Goal: Task Accomplishment & Management: Complete application form

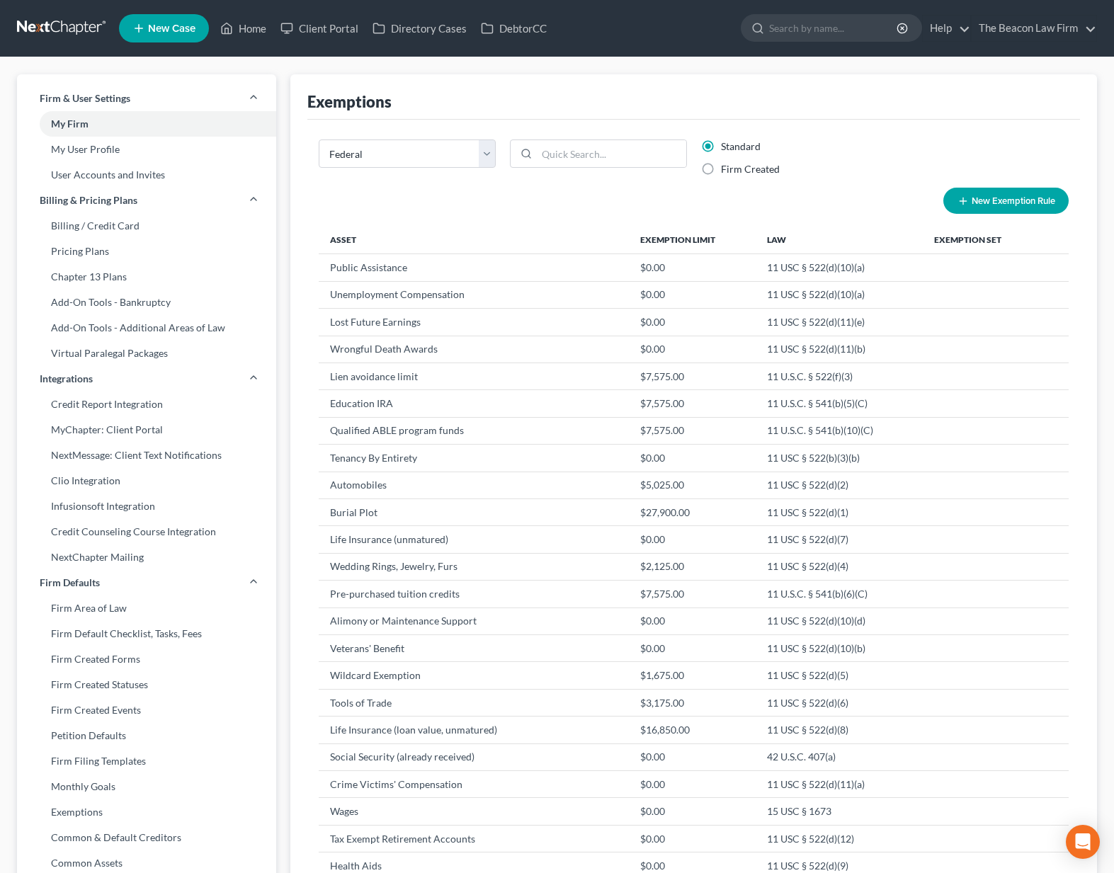
select select "0"
click at [803, 28] on input "search" at bounding box center [834, 28] width 130 height 26
type input "sakser"
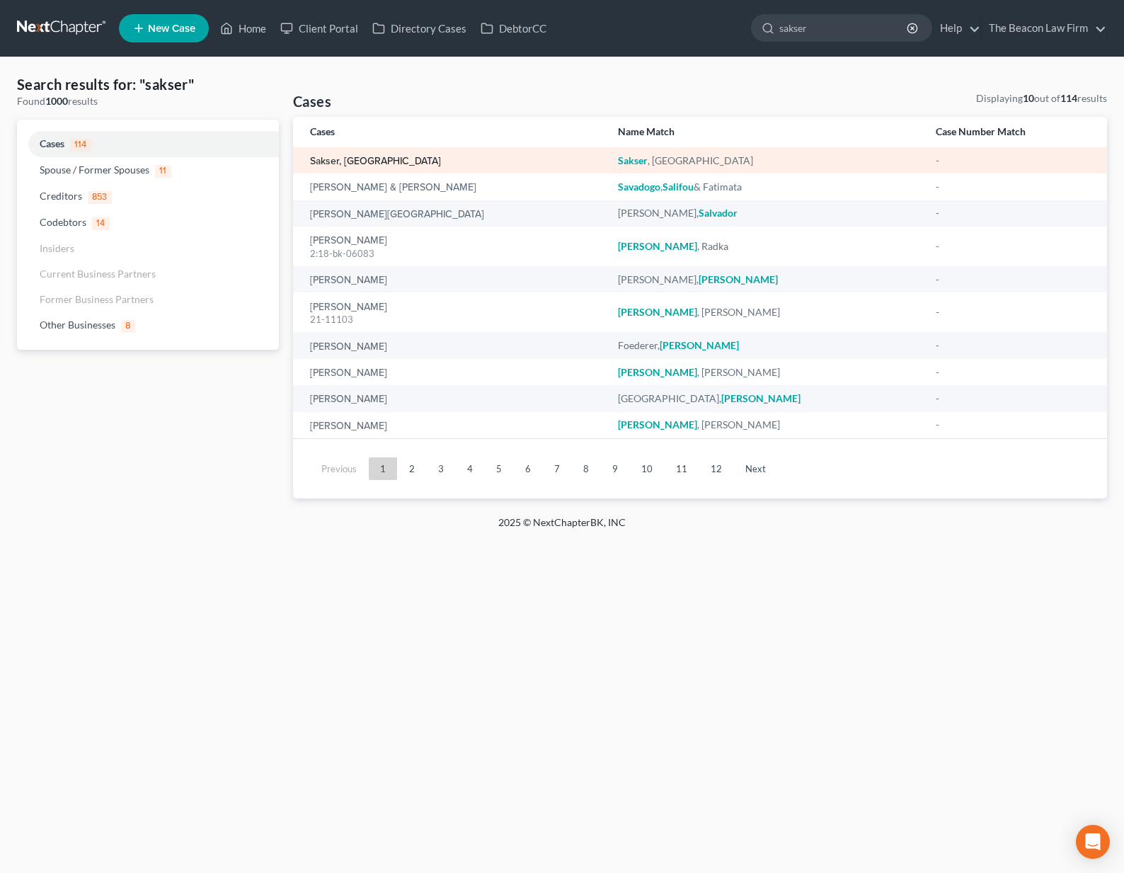
click at [350, 164] on link "Sakser, [GEOGRAPHIC_DATA]" at bounding box center [375, 161] width 131 height 10
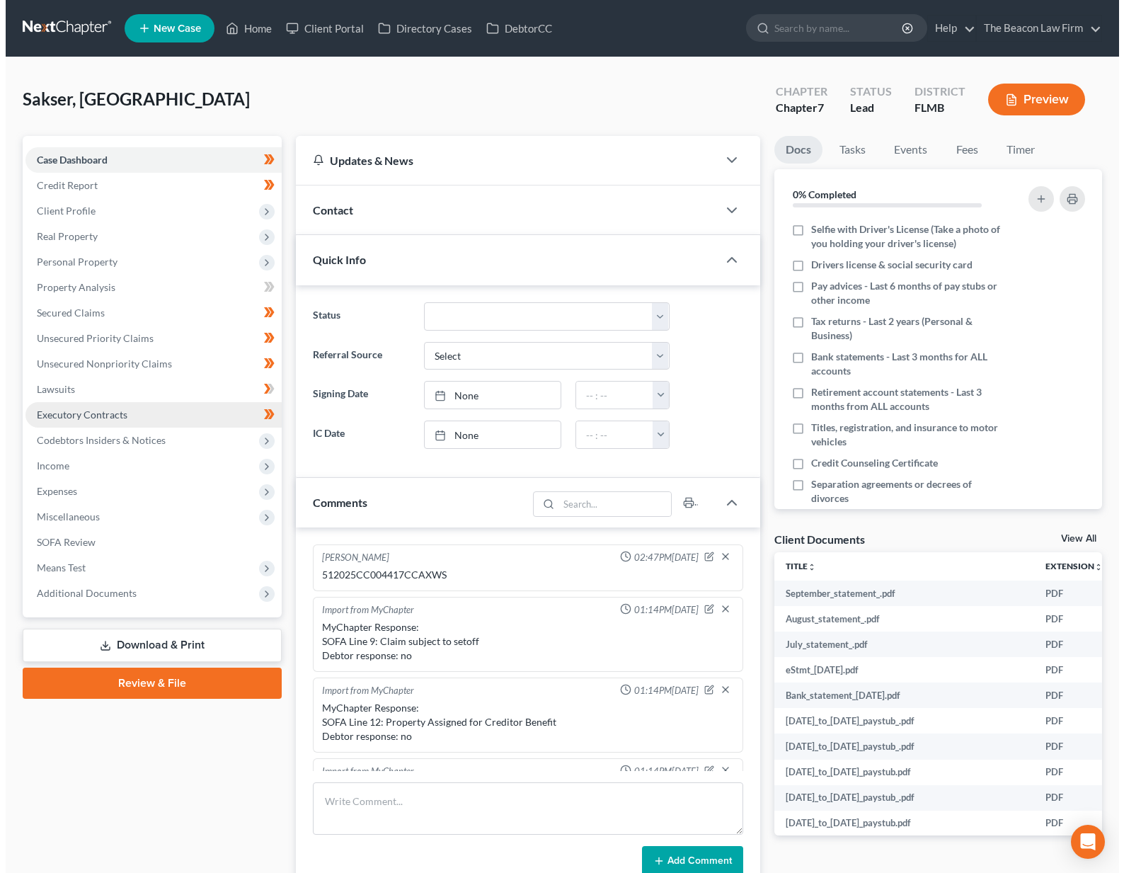
scroll to position [355, 0]
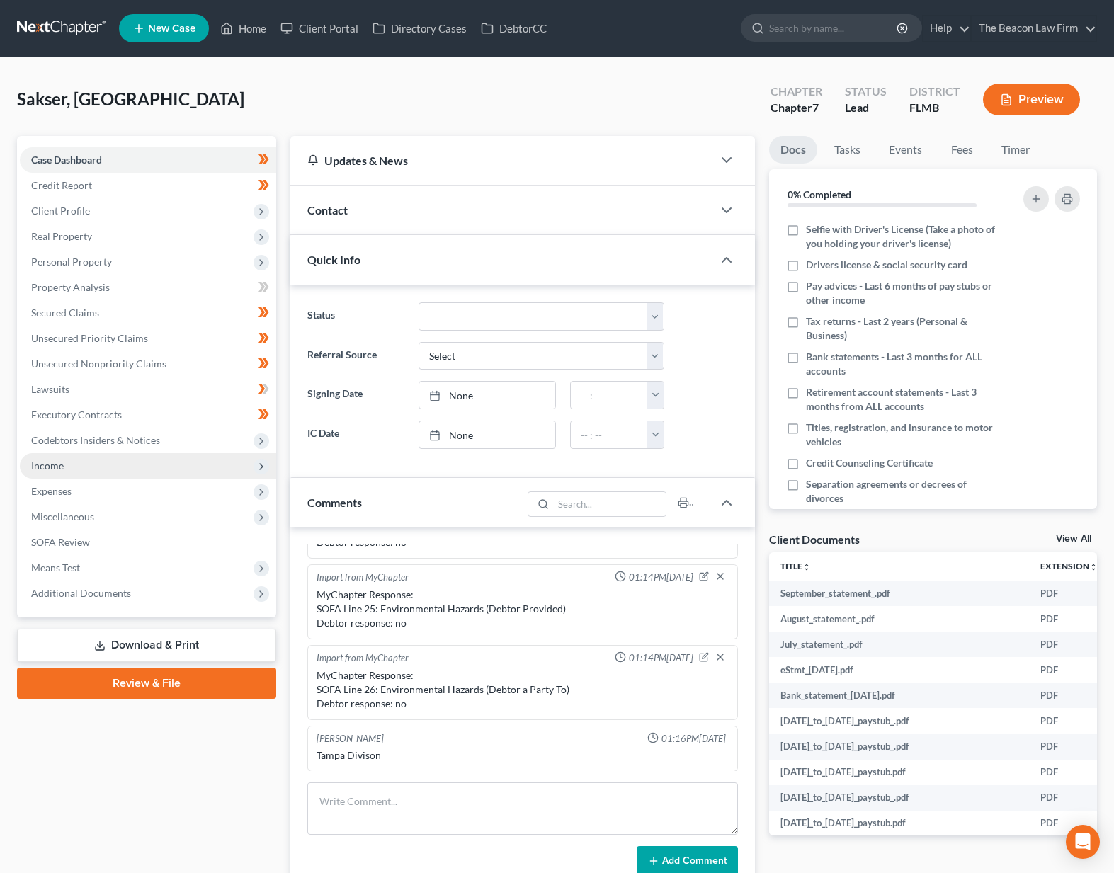
click at [53, 473] on span "Income" at bounding box center [148, 465] width 256 height 25
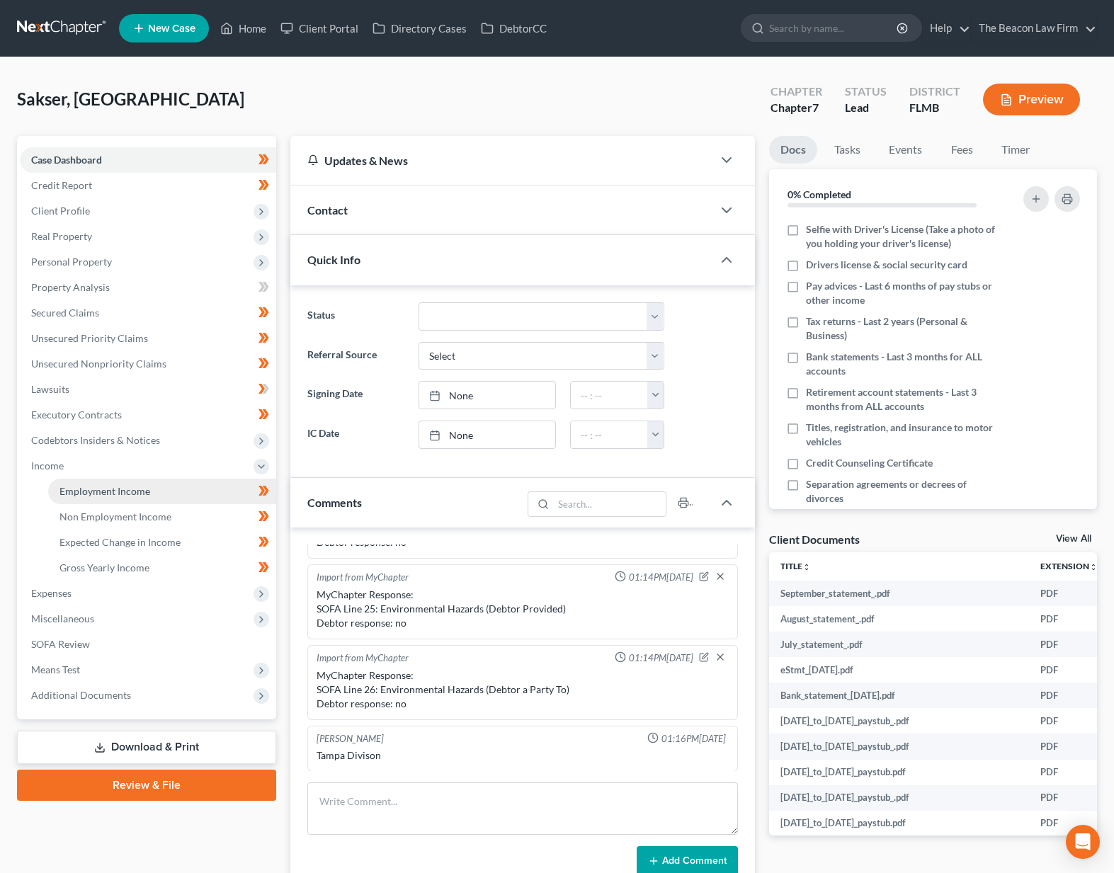
click at [79, 491] on span "Employment Income" at bounding box center [104, 491] width 91 height 12
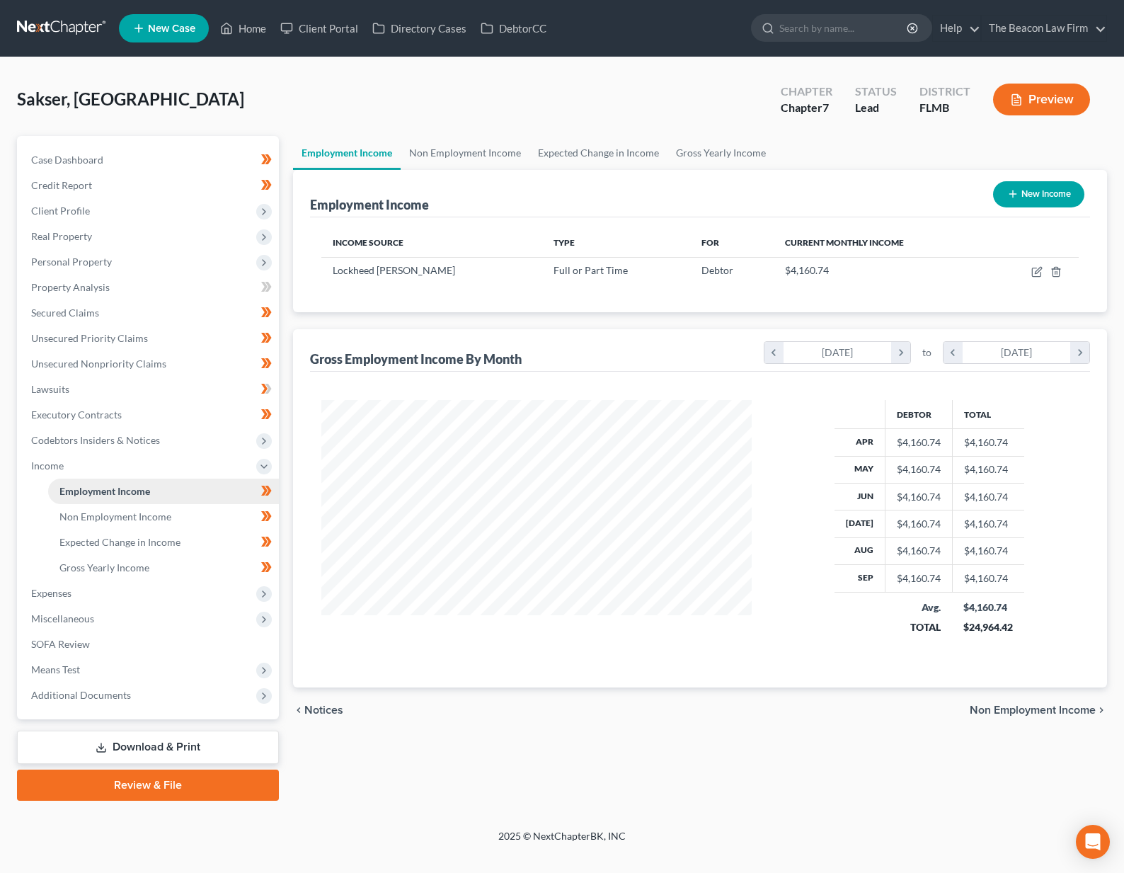
scroll to position [254, 458]
click at [434, 152] on link "Non Employment Income" at bounding box center [465, 153] width 129 height 34
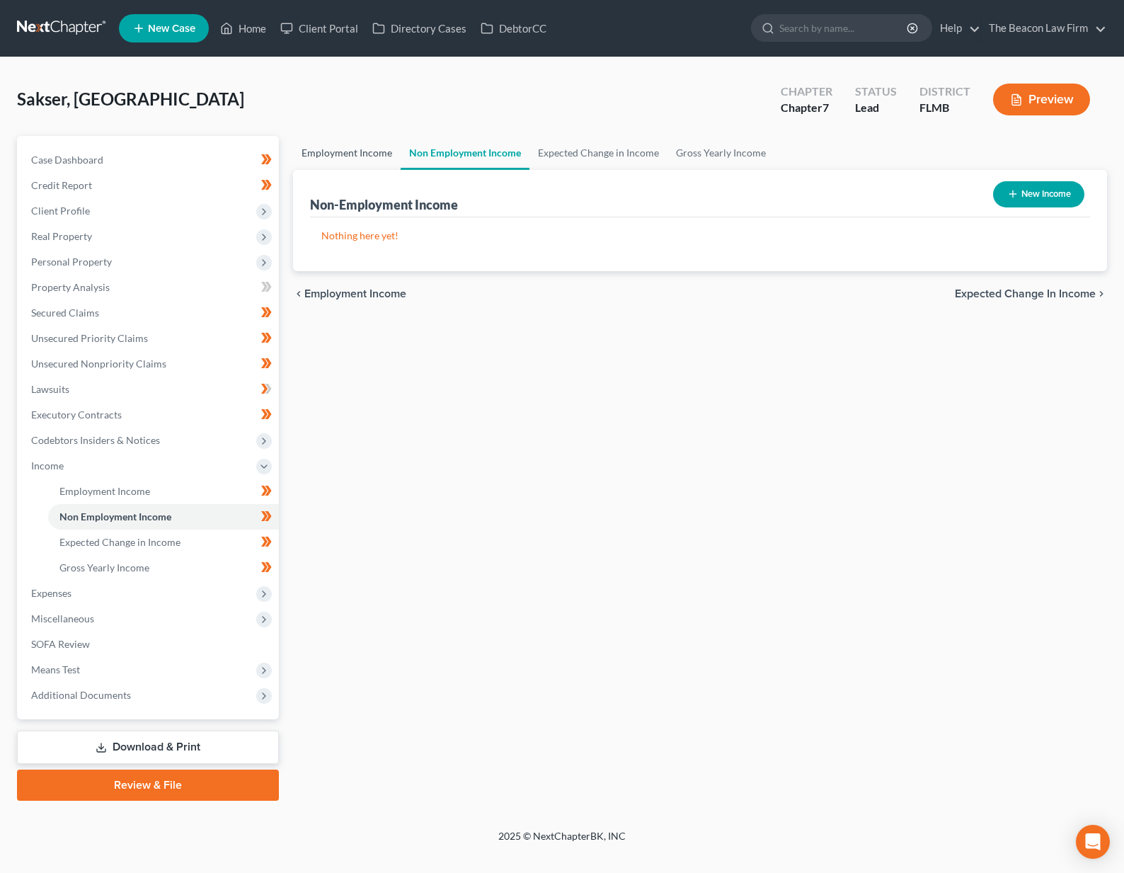
click at [348, 159] on link "Employment Income" at bounding box center [347, 153] width 108 height 34
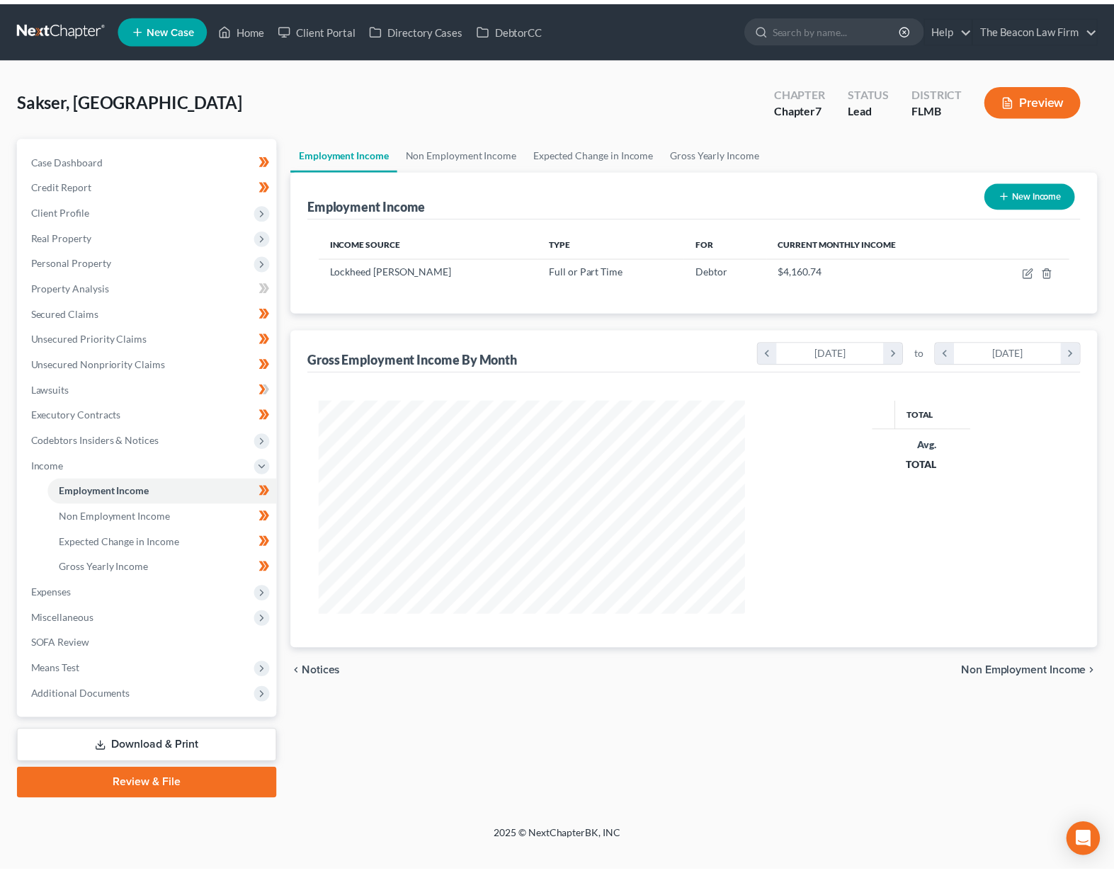
scroll to position [254, 458]
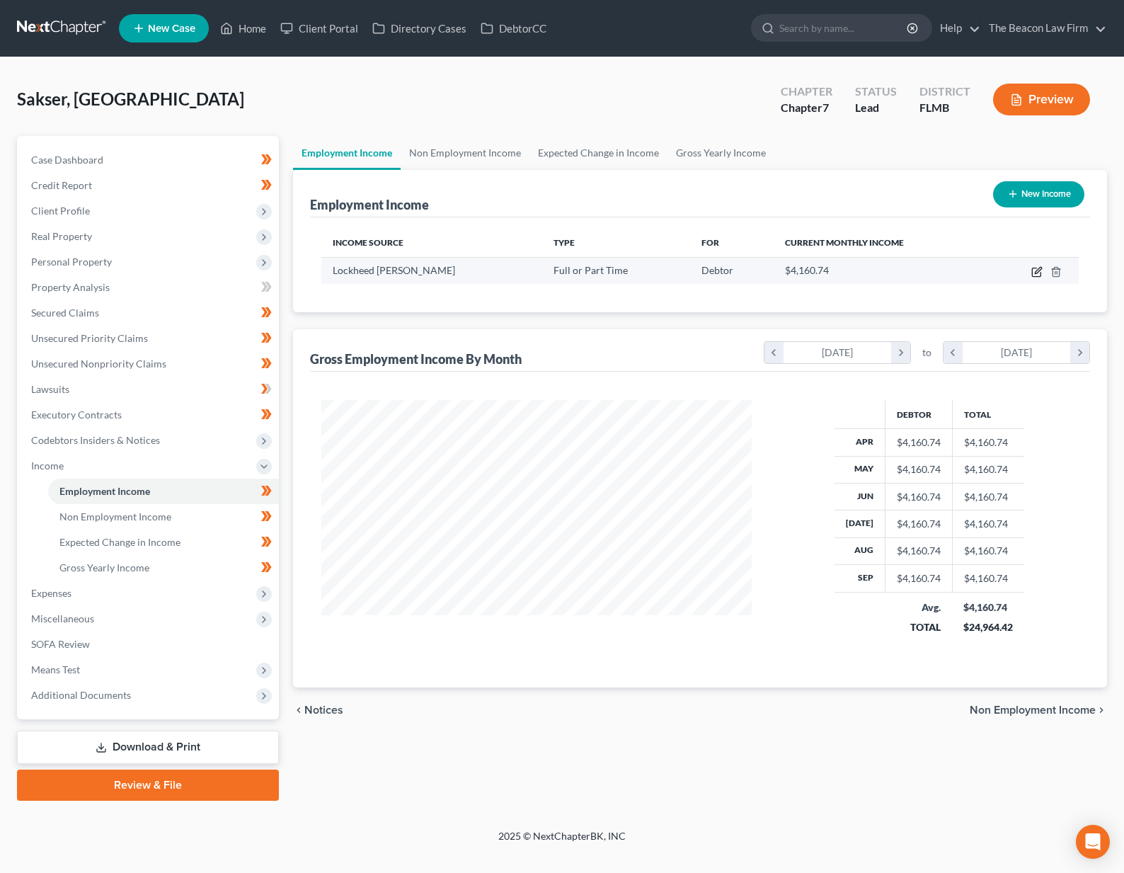
click at [1036, 270] on icon "button" at bounding box center [1037, 271] width 11 height 11
select select "0"
select select "9"
select select "3"
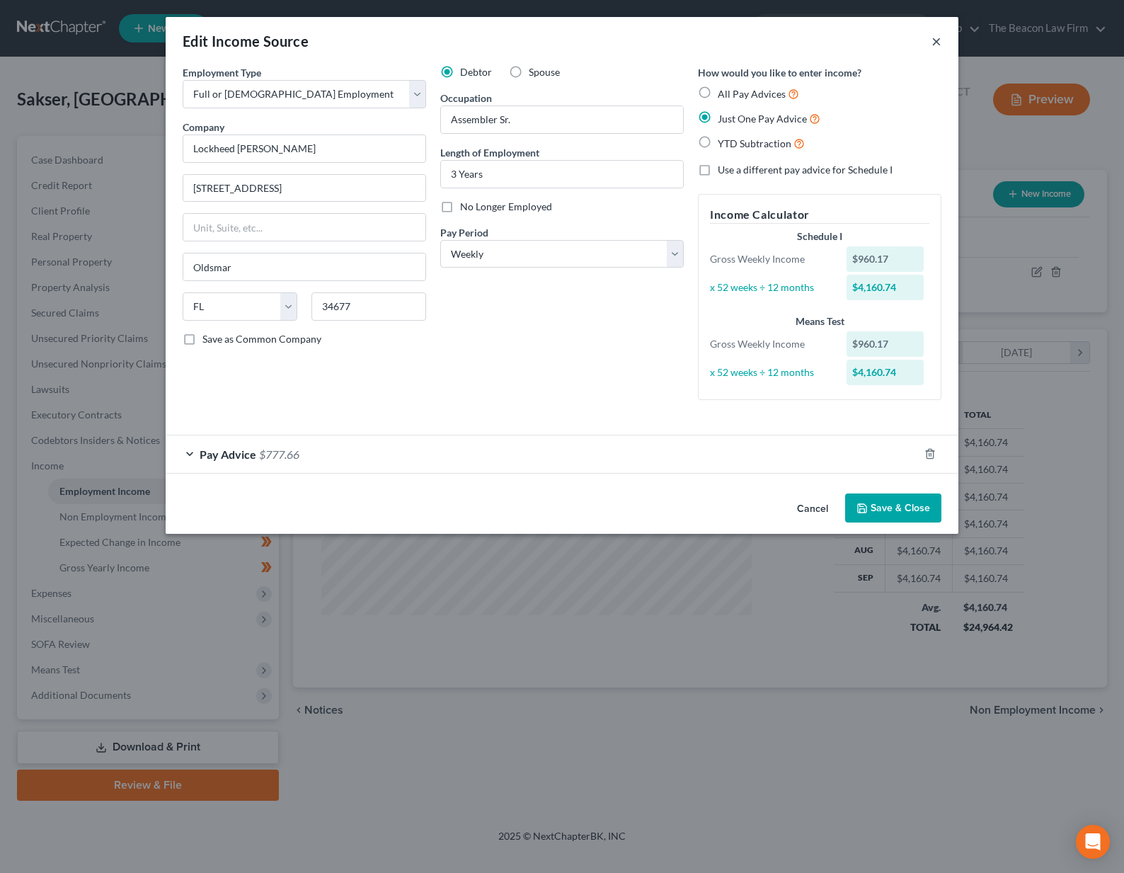
click at [938, 41] on button "×" at bounding box center [937, 41] width 10 height 17
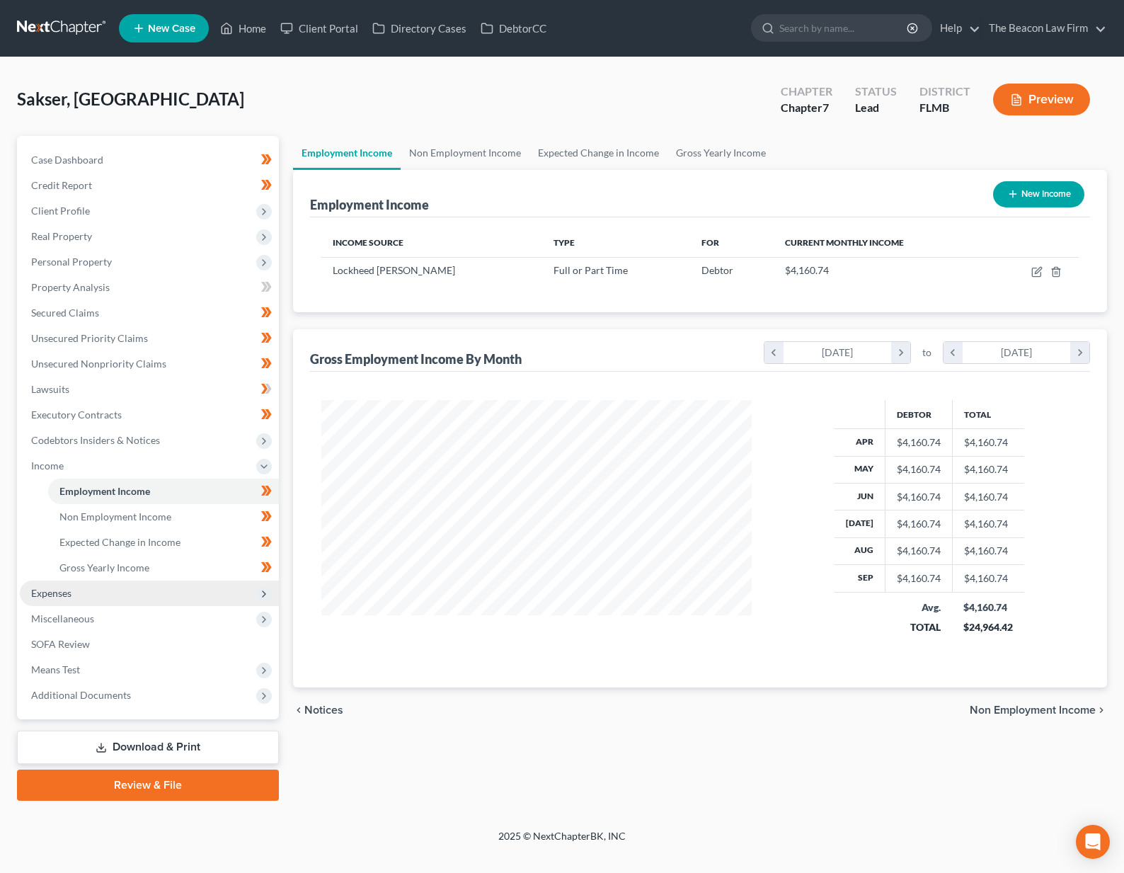
click at [85, 589] on span "Expenses" at bounding box center [149, 593] width 259 height 25
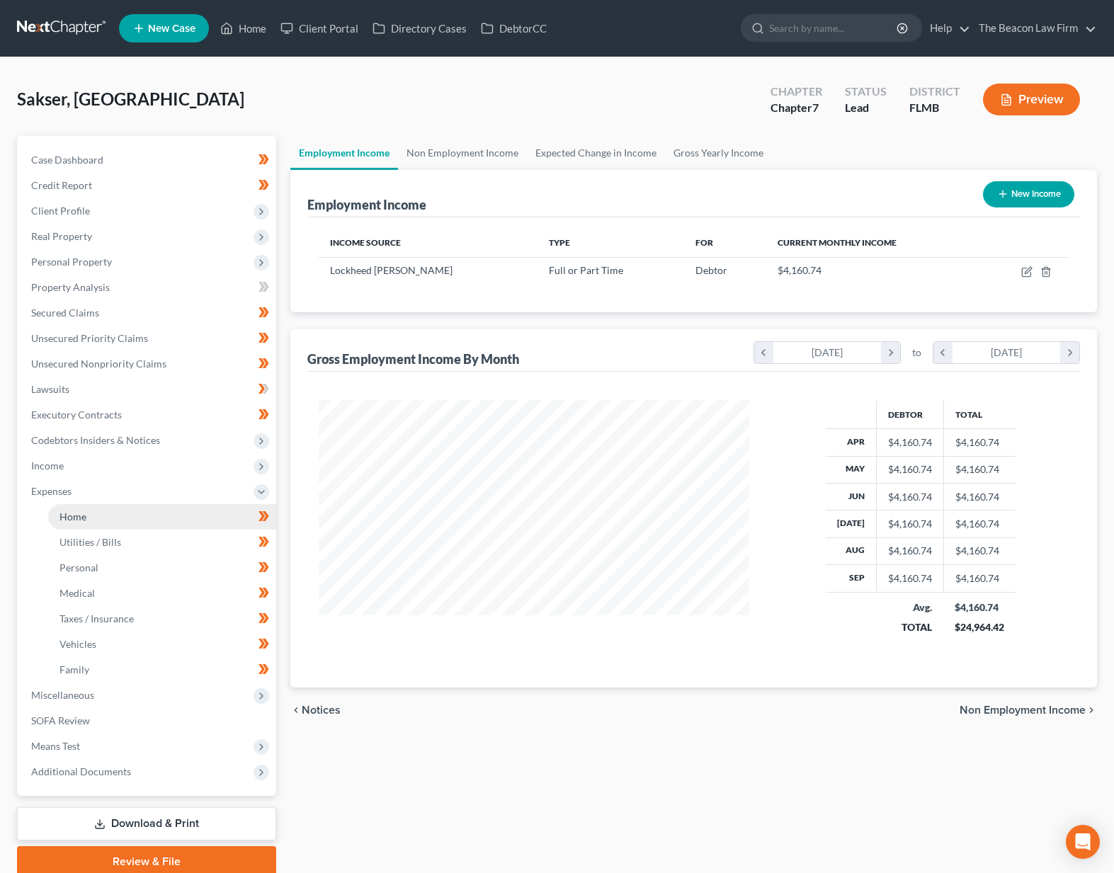
scroll to position [707715, 707515]
click at [83, 612] on span "Taxes / Insurance" at bounding box center [96, 618] width 74 height 12
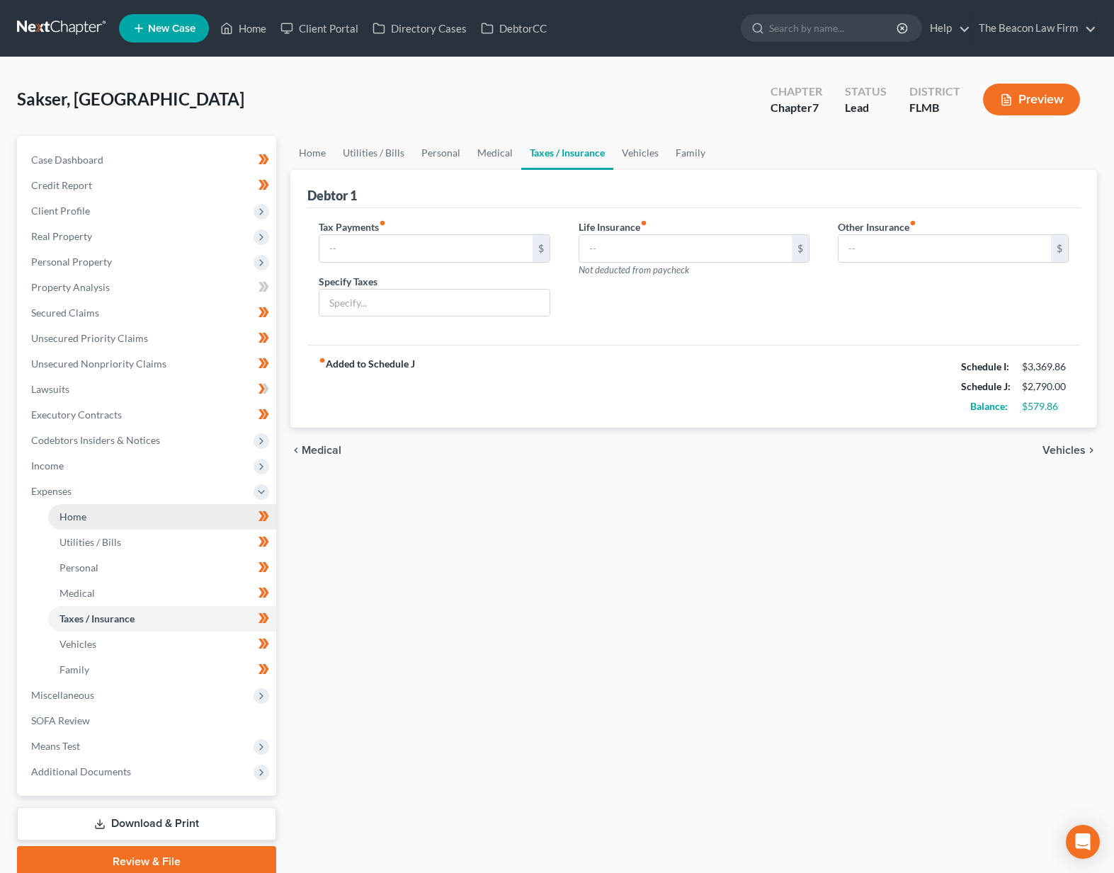
click at [67, 520] on span "Home" at bounding box center [72, 516] width 27 height 12
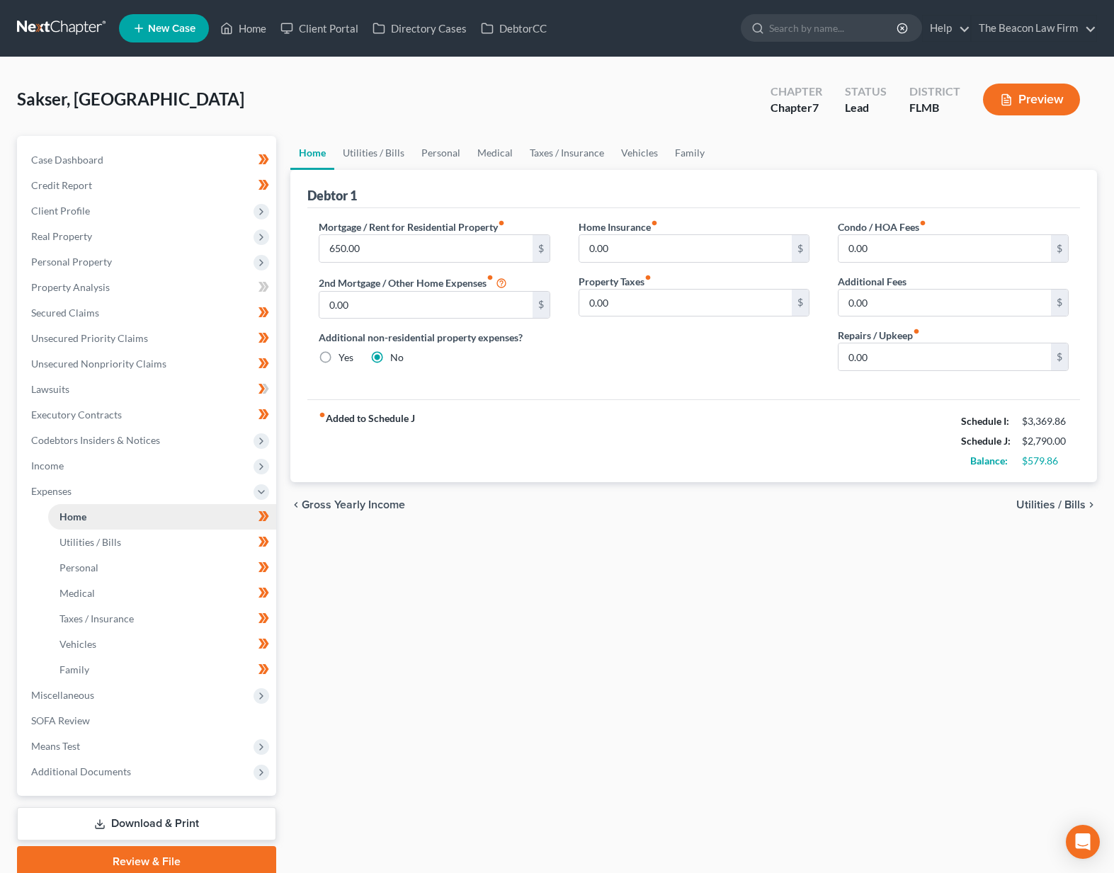
click at [123, 518] on link "Home" at bounding box center [162, 516] width 228 height 25
click at [374, 149] on link "Utilities / Bills" at bounding box center [373, 153] width 79 height 34
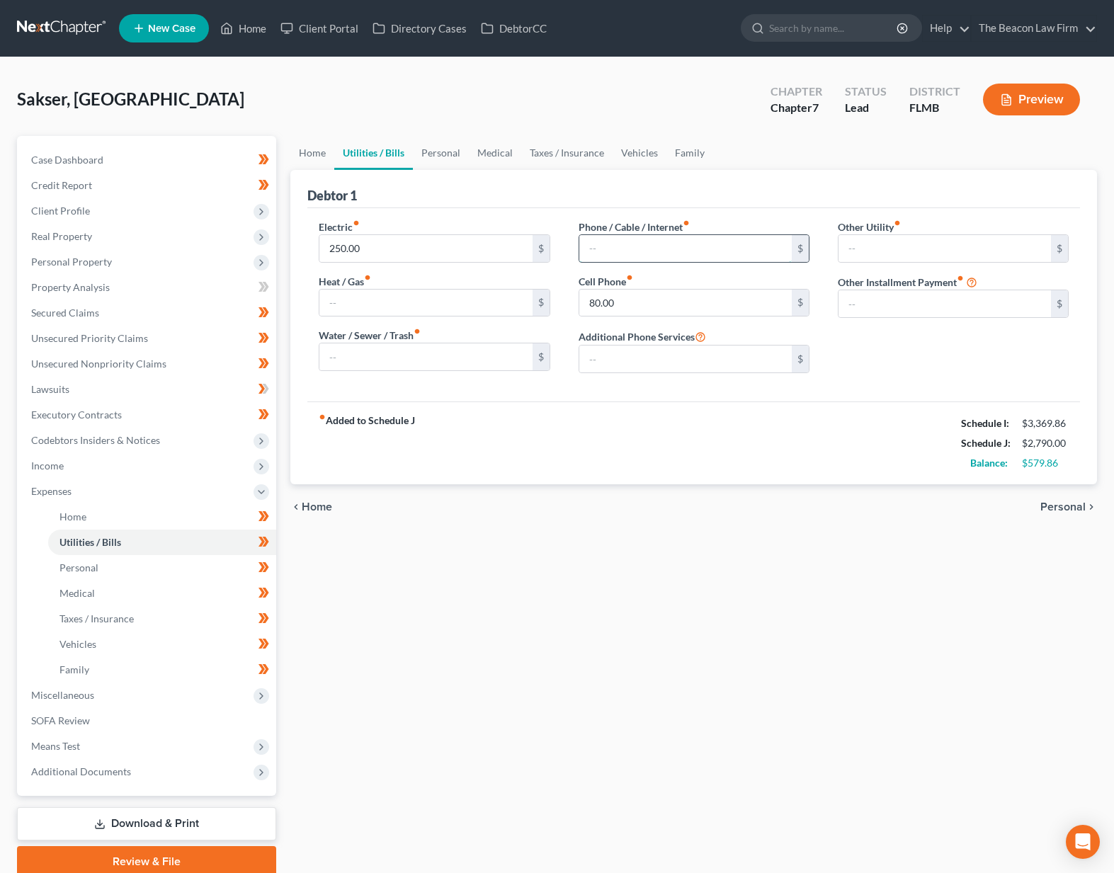
click at [624, 243] on input "text" at bounding box center [685, 248] width 212 height 27
type input "100"
click at [415, 300] on input "text" at bounding box center [425, 303] width 212 height 27
click at [417, 353] on input "text" at bounding box center [425, 356] width 212 height 27
type input "50"
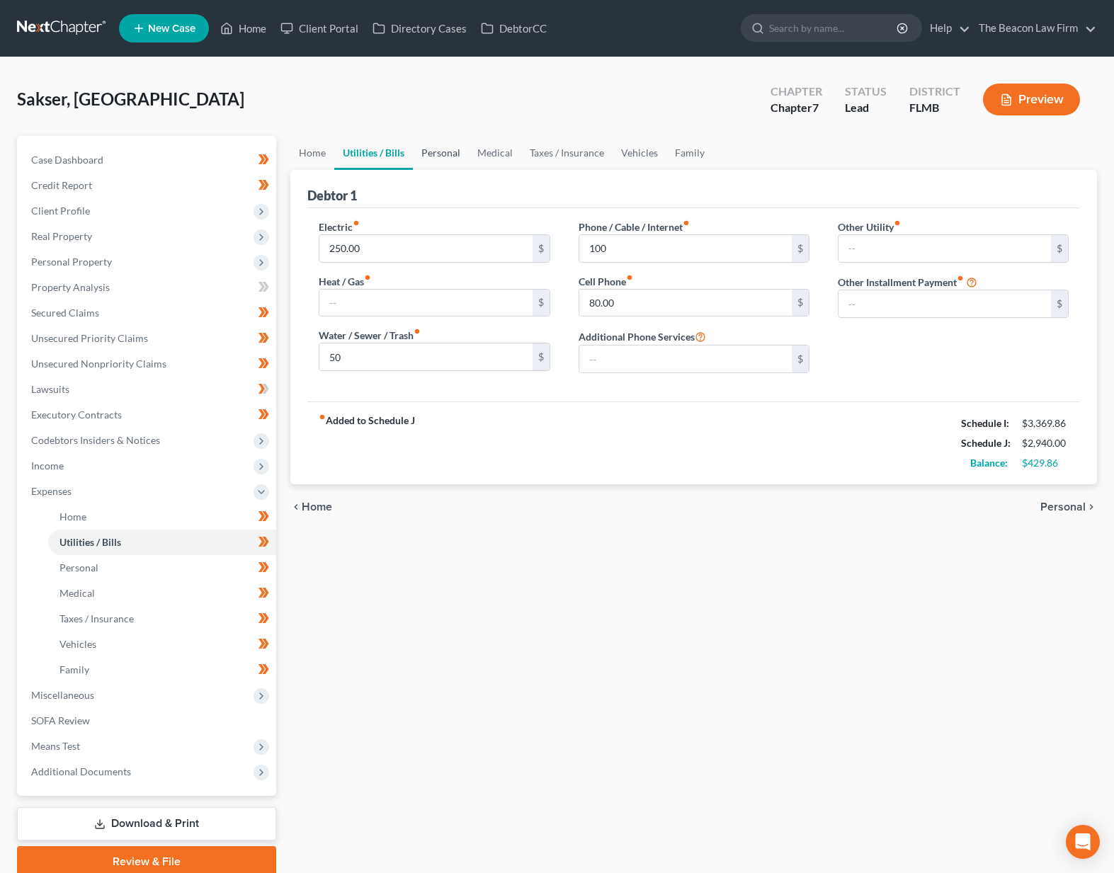
click at [450, 153] on link "Personal" at bounding box center [441, 153] width 56 height 34
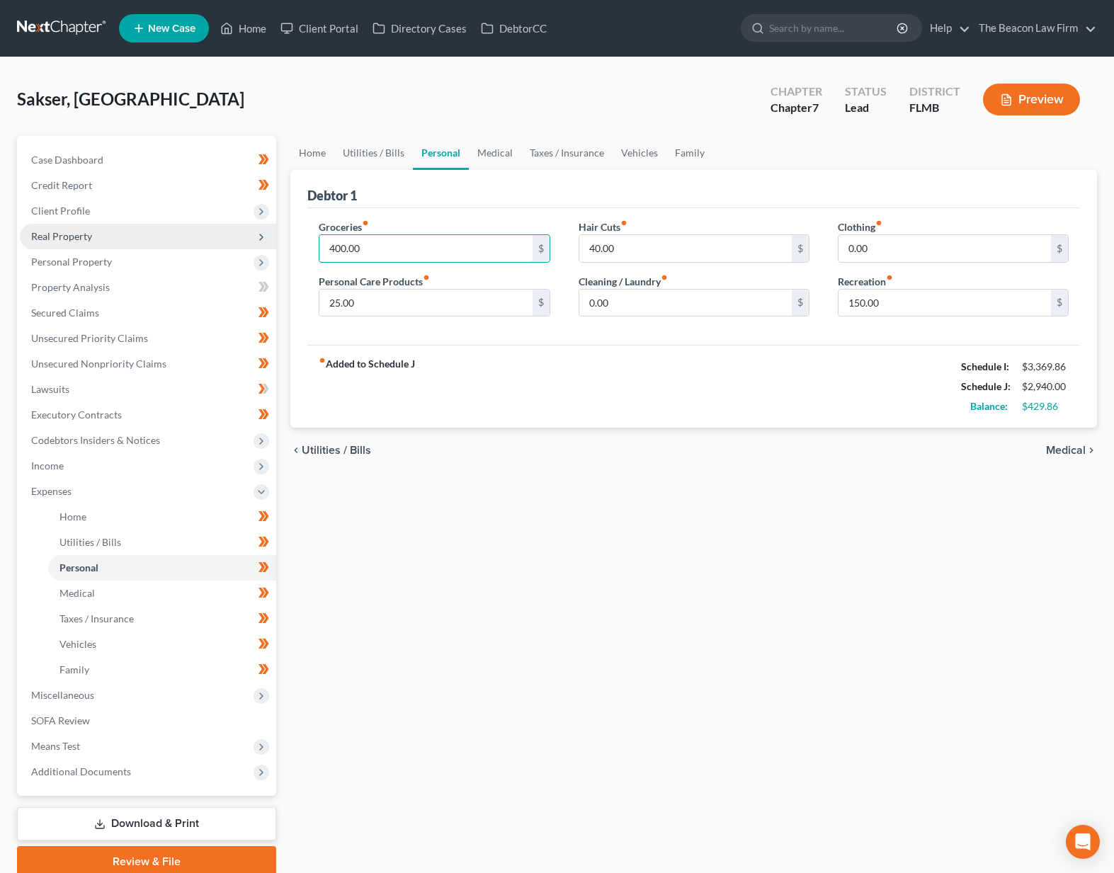
drag, startPoint x: 401, startPoint y: 246, endPoint x: 268, endPoint y: 232, distance: 133.8
click at [279, 234] on div "Petition Navigation Case Dashboard Payments Invoices Payments Payments Credit R…" at bounding box center [557, 506] width 1094 height 741
type input "600"
click at [408, 295] on input "25.00" at bounding box center [425, 303] width 212 height 27
click at [532, 206] on div "Debtor 1" at bounding box center [693, 189] width 772 height 38
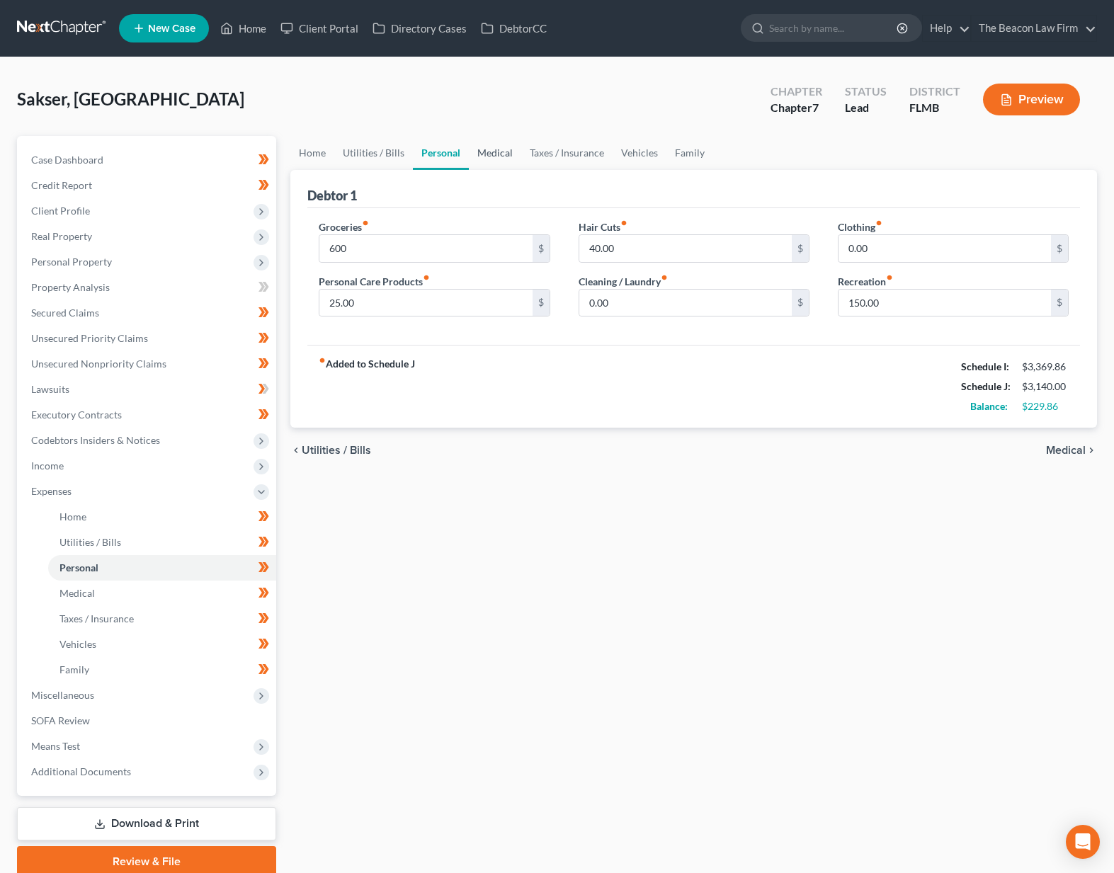
click at [497, 144] on link "Medical" at bounding box center [495, 153] width 52 height 34
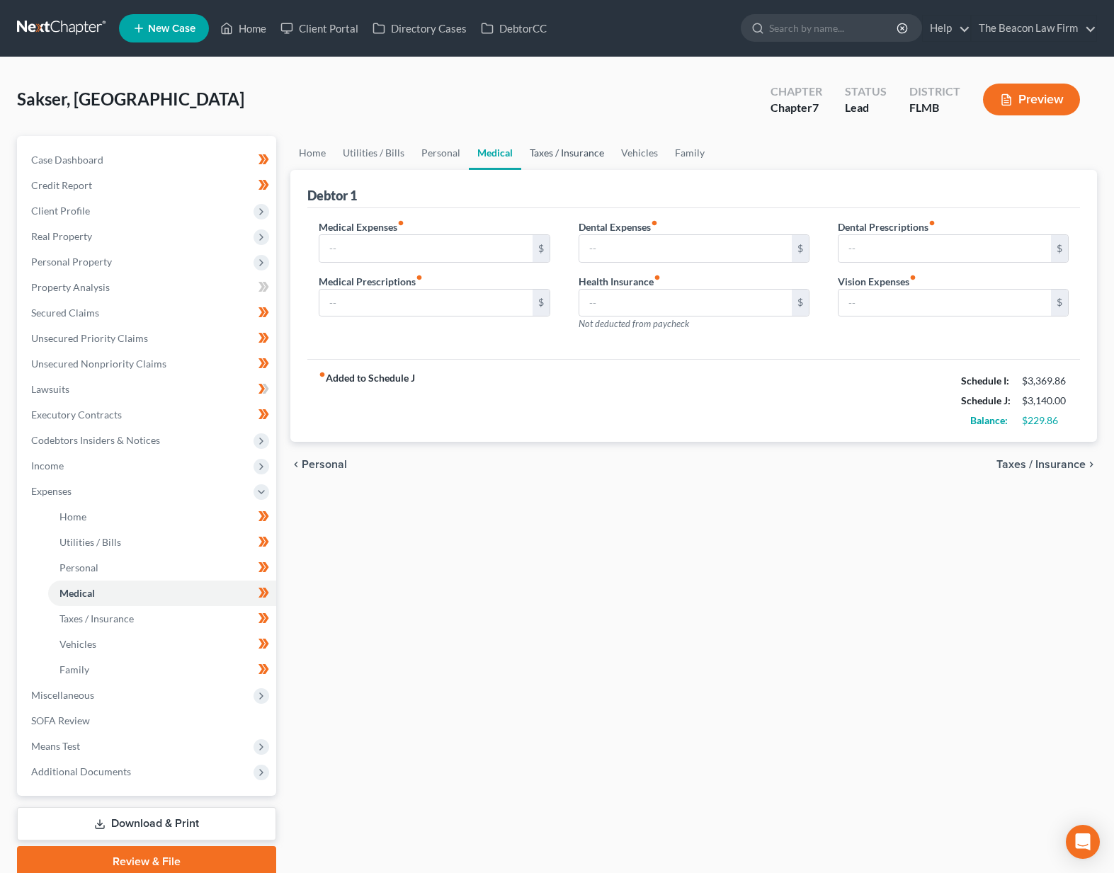
click at [566, 157] on link "Taxes / Insurance" at bounding box center [566, 153] width 91 height 34
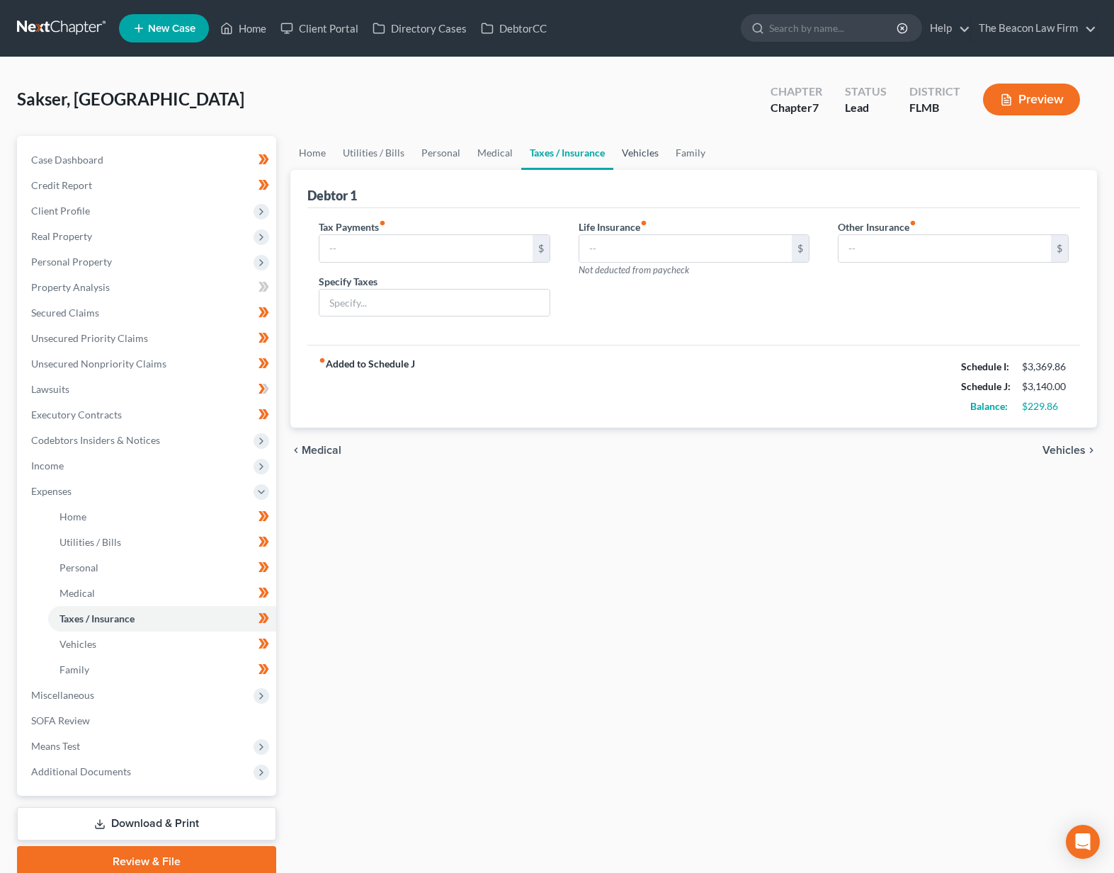
click at [619, 150] on link "Vehicles" at bounding box center [640, 153] width 54 height 34
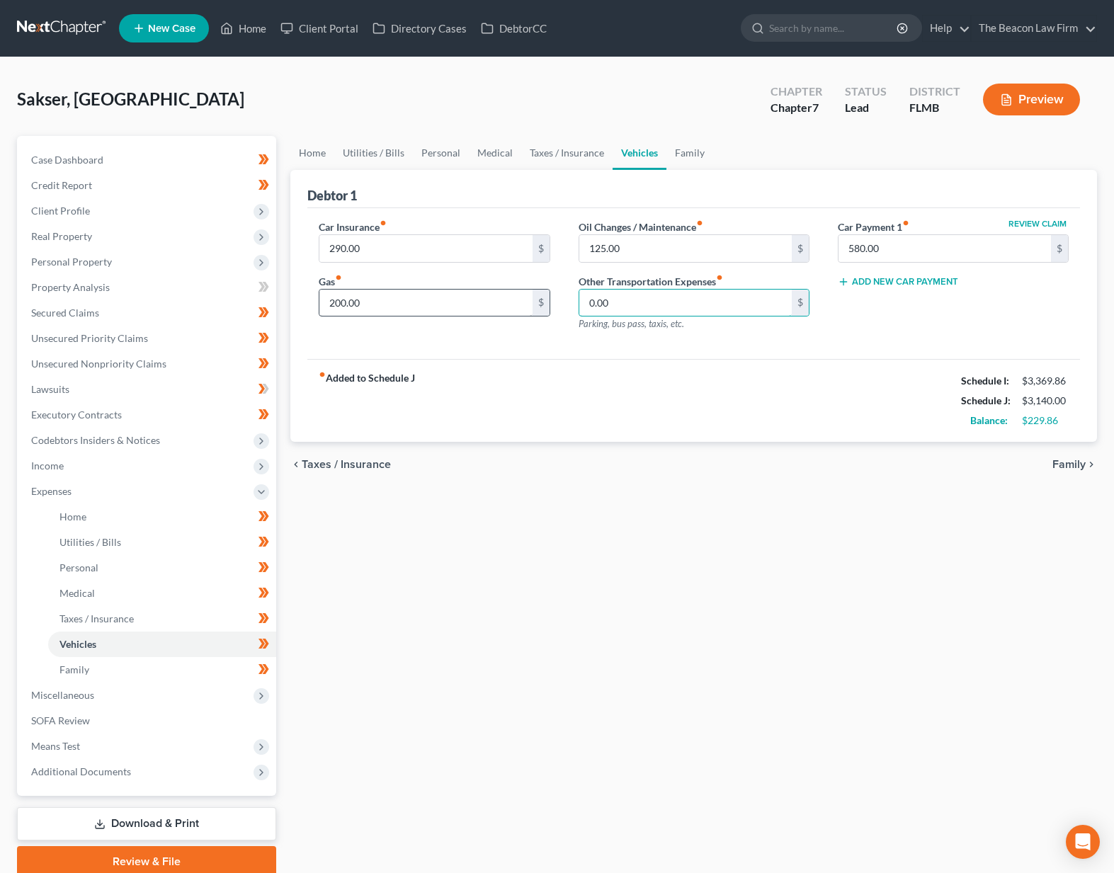
drag, startPoint x: 639, startPoint y: 308, endPoint x: 527, endPoint y: 298, distance: 113.0
click at [530, 298] on div "Car Insurance fiber_manual_record 290.00 $ Gas fiber_manual_record 200.00 $ Oil…" at bounding box center [693, 280] width 778 height 123
type input "50"
drag, startPoint x: 392, startPoint y: 309, endPoint x: 290, endPoint y: 302, distance: 102.2
click at [297, 300] on div "Debtor 1 Car Insurance fiber_manual_record 290.00 $ Gas fiber_manual_record 200…" at bounding box center [693, 306] width 806 height 273
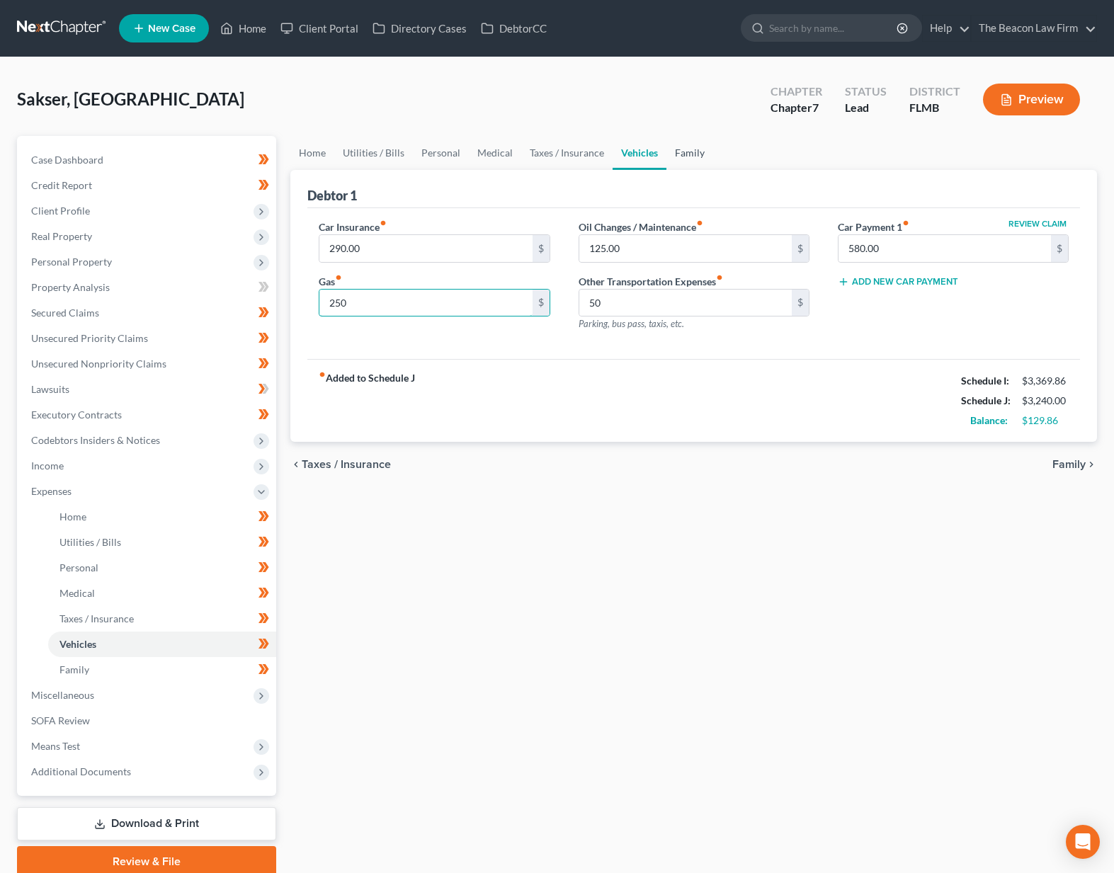
type input "250"
click at [675, 153] on link "Family" at bounding box center [689, 153] width 47 height 34
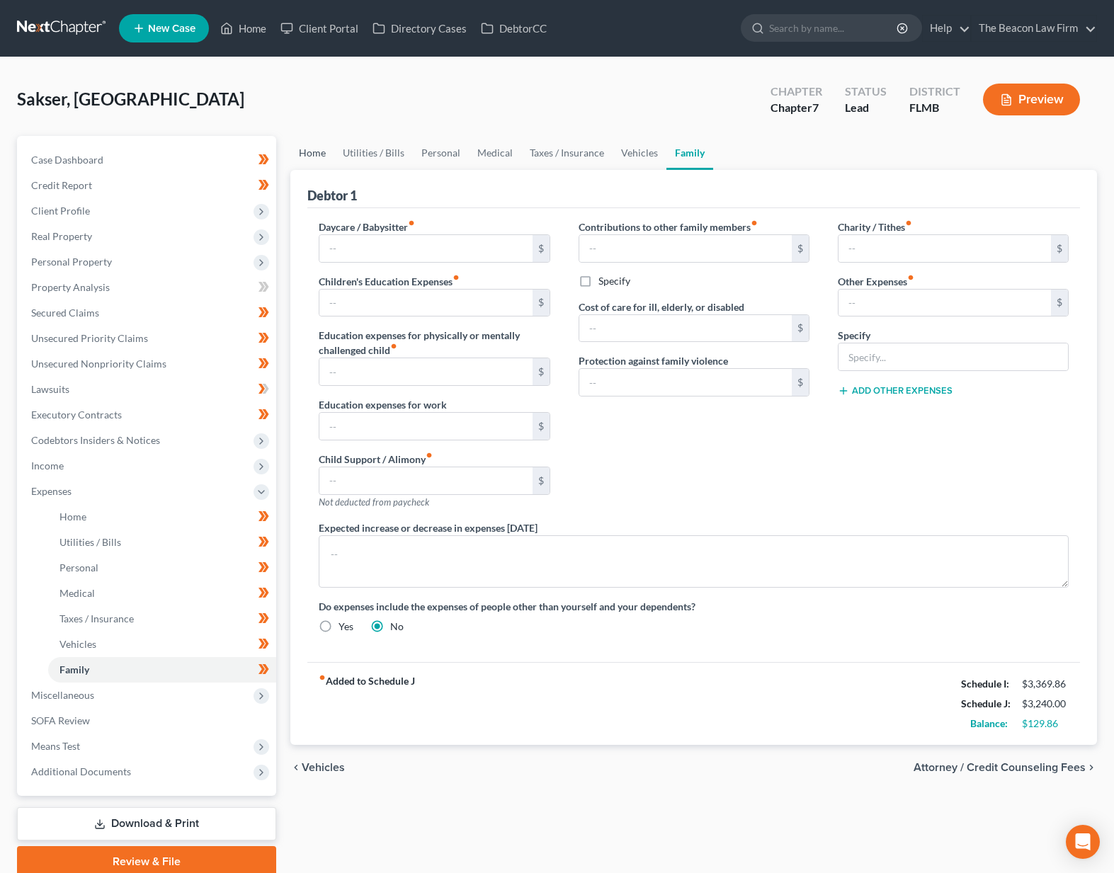
click at [318, 153] on link "Home" at bounding box center [312, 153] width 44 height 34
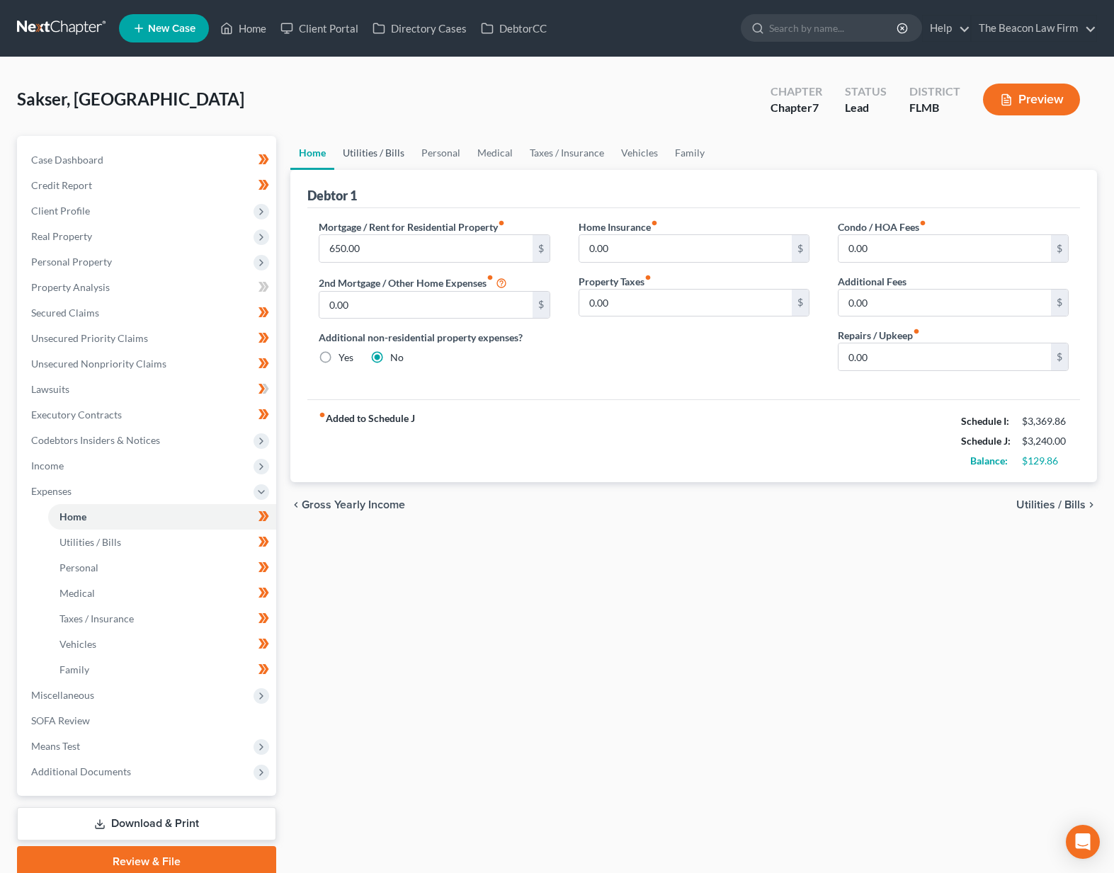
click at [378, 157] on link "Utilities / Bills" at bounding box center [373, 153] width 79 height 34
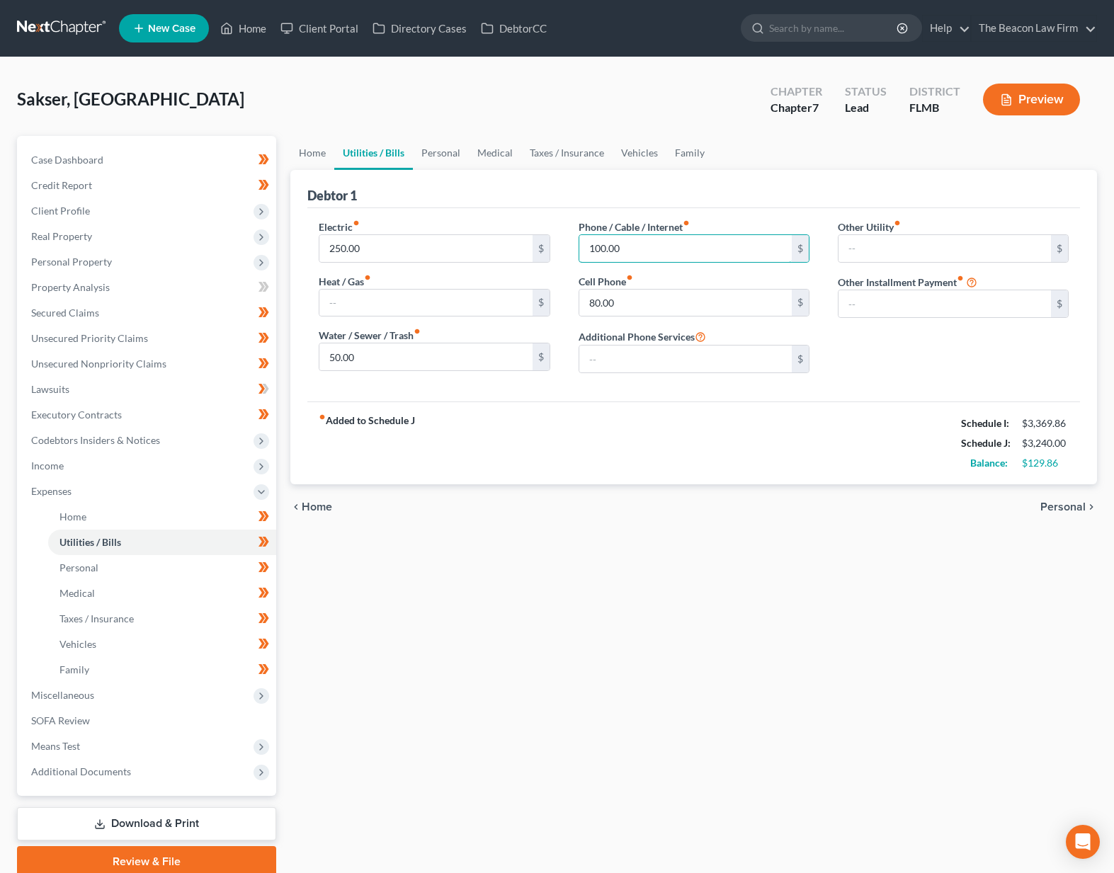
drag, startPoint x: 640, startPoint y: 254, endPoint x: 564, endPoint y: 246, distance: 76.2
click at [564, 246] on div "Phone / Cable / Internet fiber_manual_record 100.00 $ Cell Phone fiber_manual_r…" at bounding box center [693, 301] width 259 height 165
type input "50"
click at [445, 155] on link "Personal" at bounding box center [441, 153] width 56 height 34
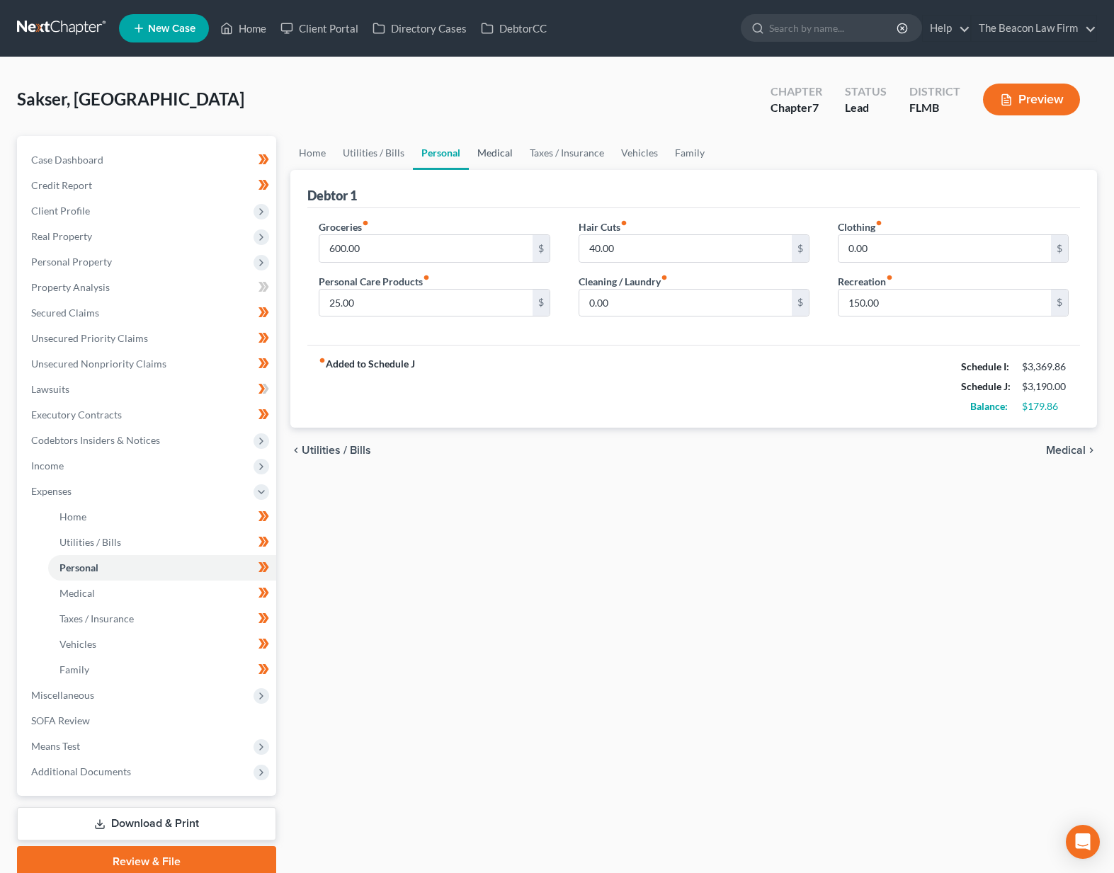
click at [515, 150] on link "Medical" at bounding box center [495, 153] width 52 height 34
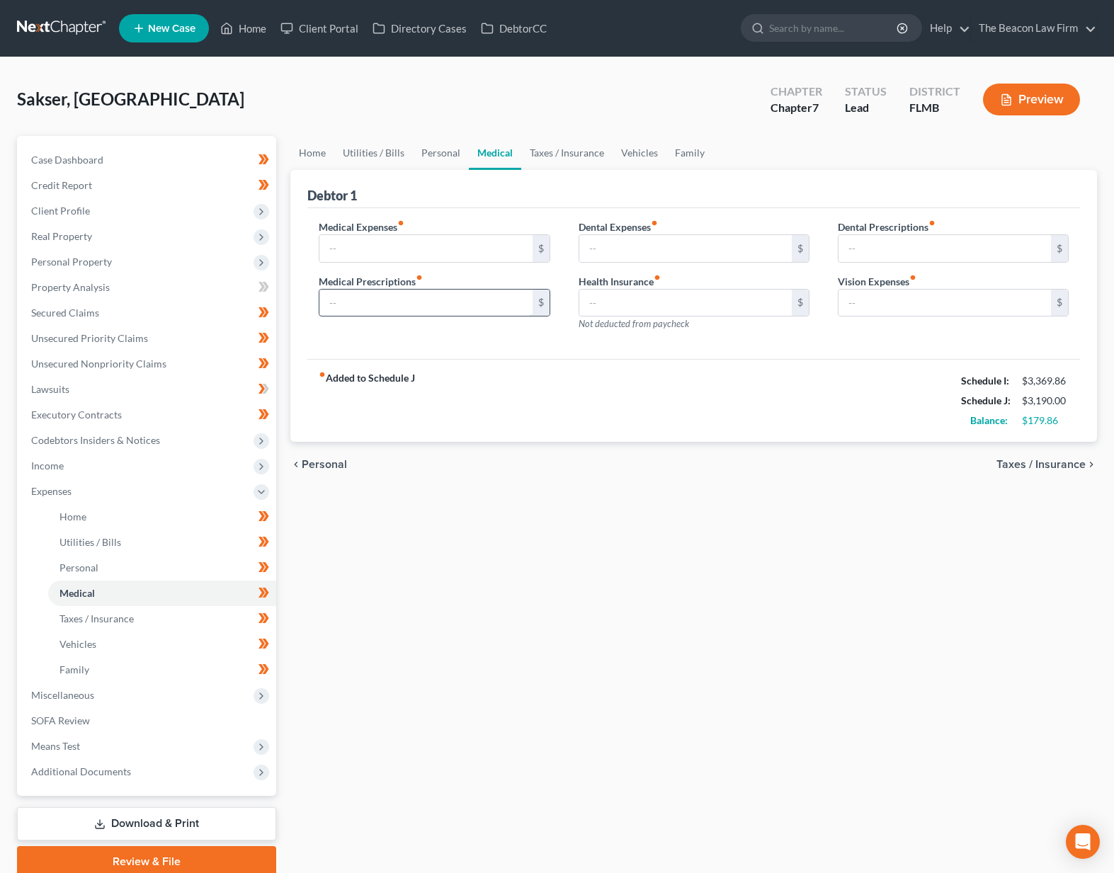
click at [384, 304] on input "text" at bounding box center [425, 303] width 212 height 27
type input "25."
click at [318, 149] on link "Home" at bounding box center [312, 153] width 44 height 34
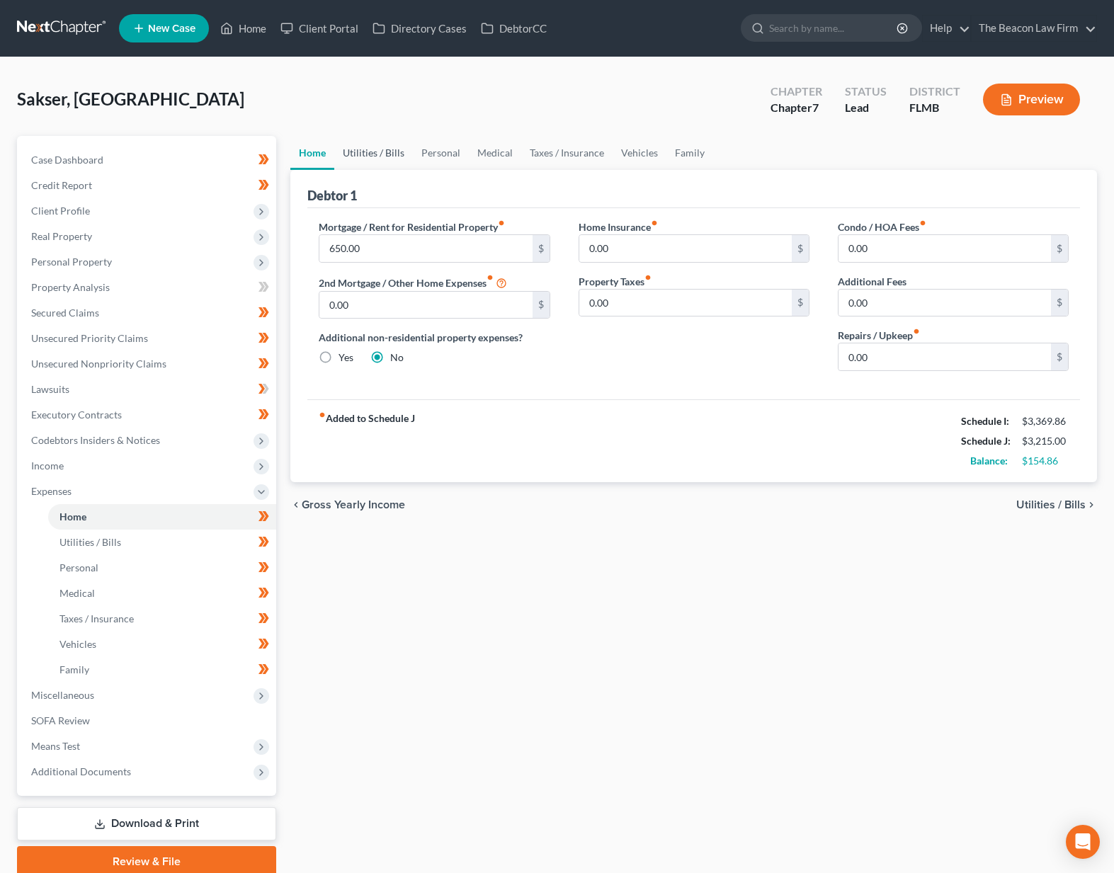
click at [370, 160] on link "Utilities / Bills" at bounding box center [373, 153] width 79 height 34
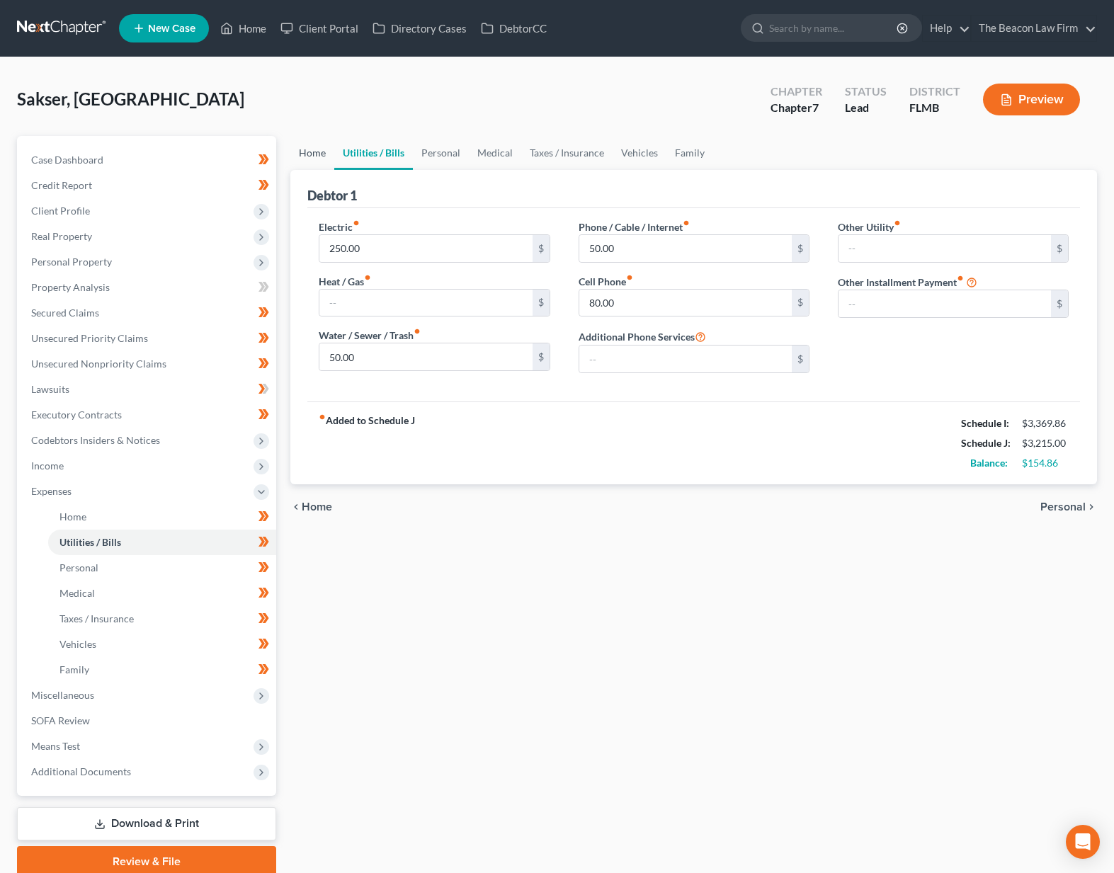
click at [321, 156] on link "Home" at bounding box center [312, 153] width 44 height 34
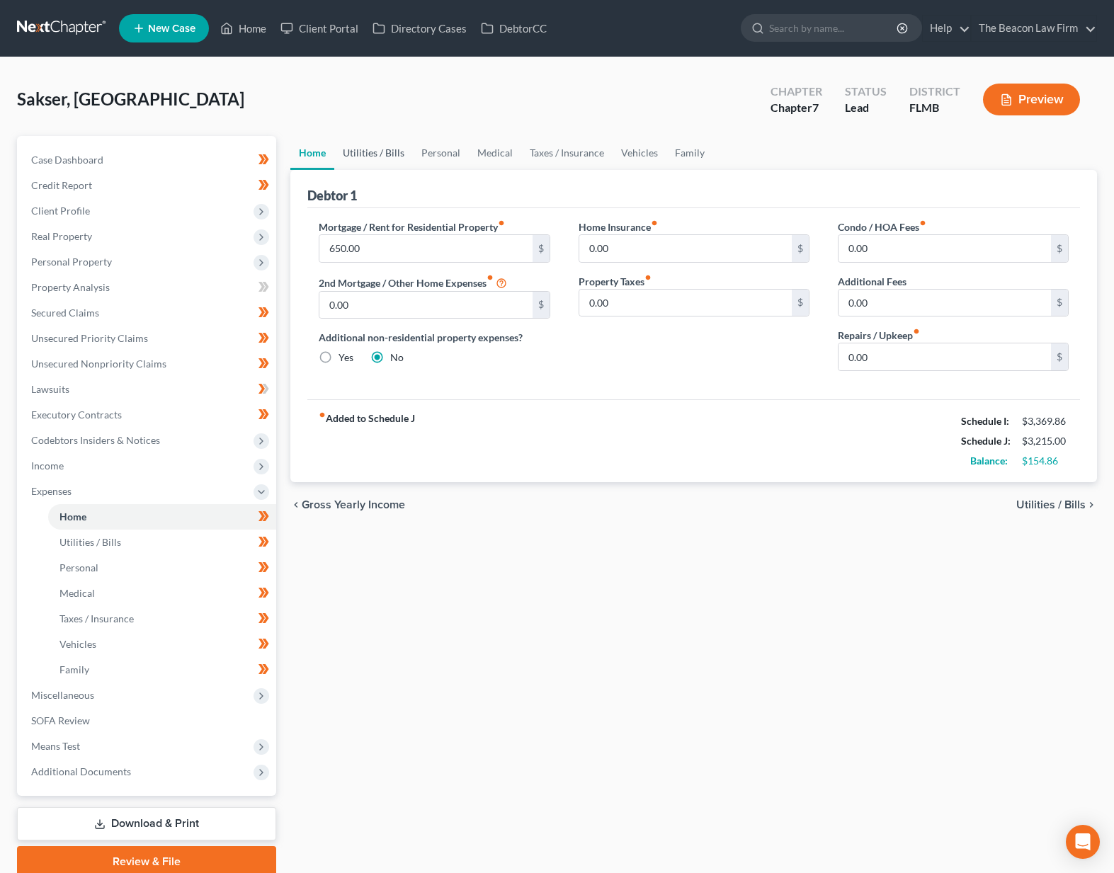
click at [353, 154] on link "Utilities / Bills" at bounding box center [373, 153] width 79 height 34
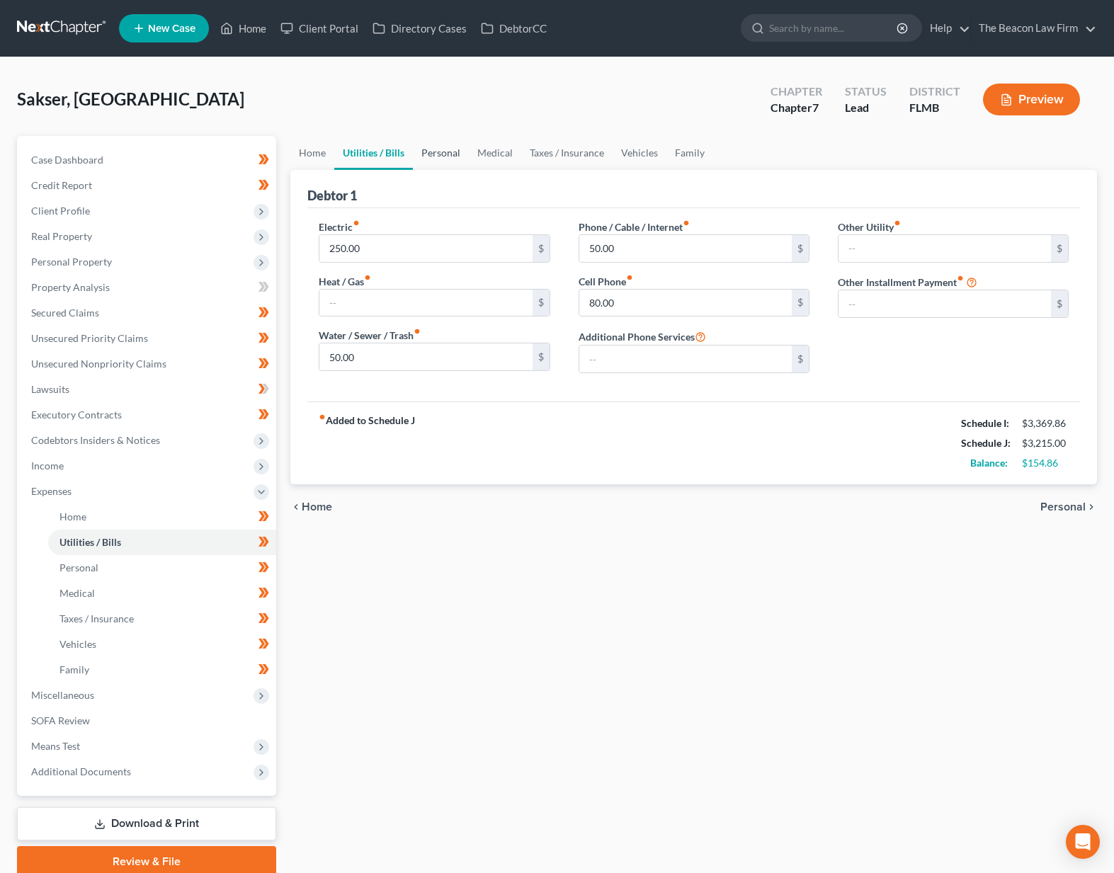
click at [442, 155] on link "Personal" at bounding box center [441, 153] width 56 height 34
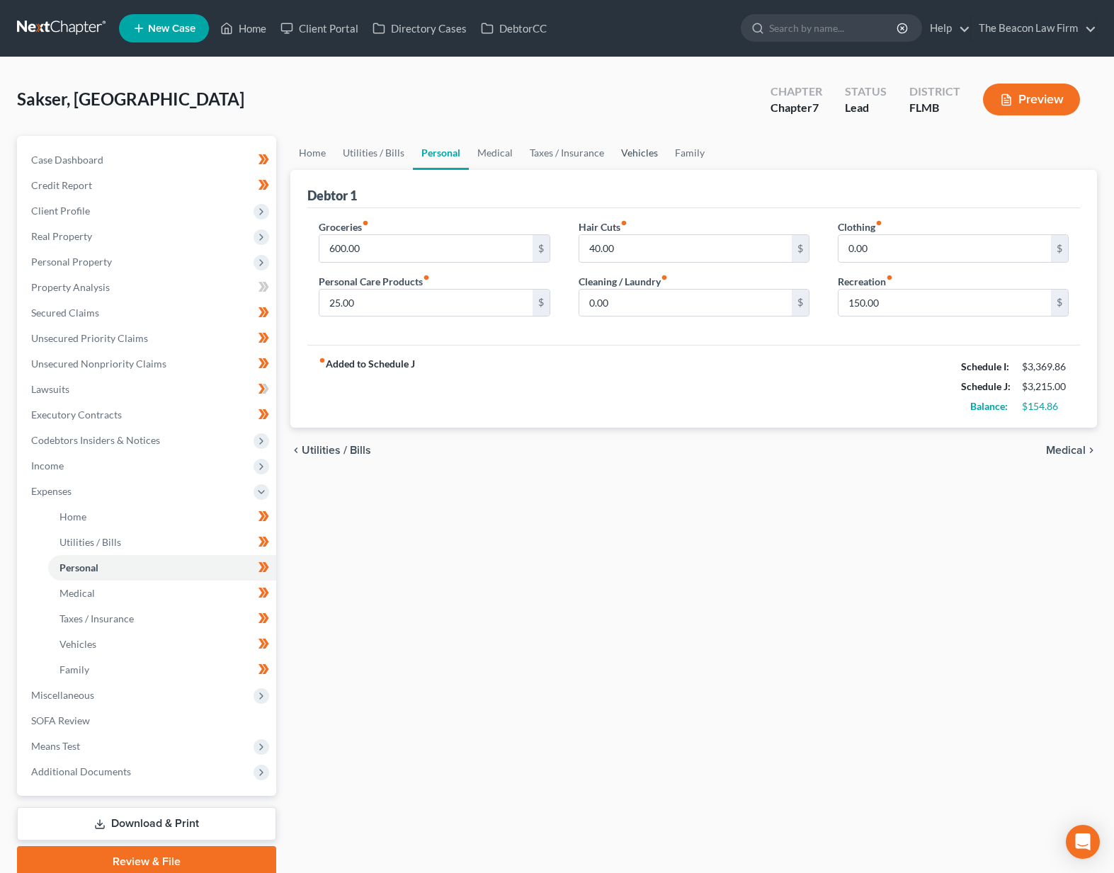
click at [646, 162] on link "Vehicles" at bounding box center [639, 153] width 54 height 34
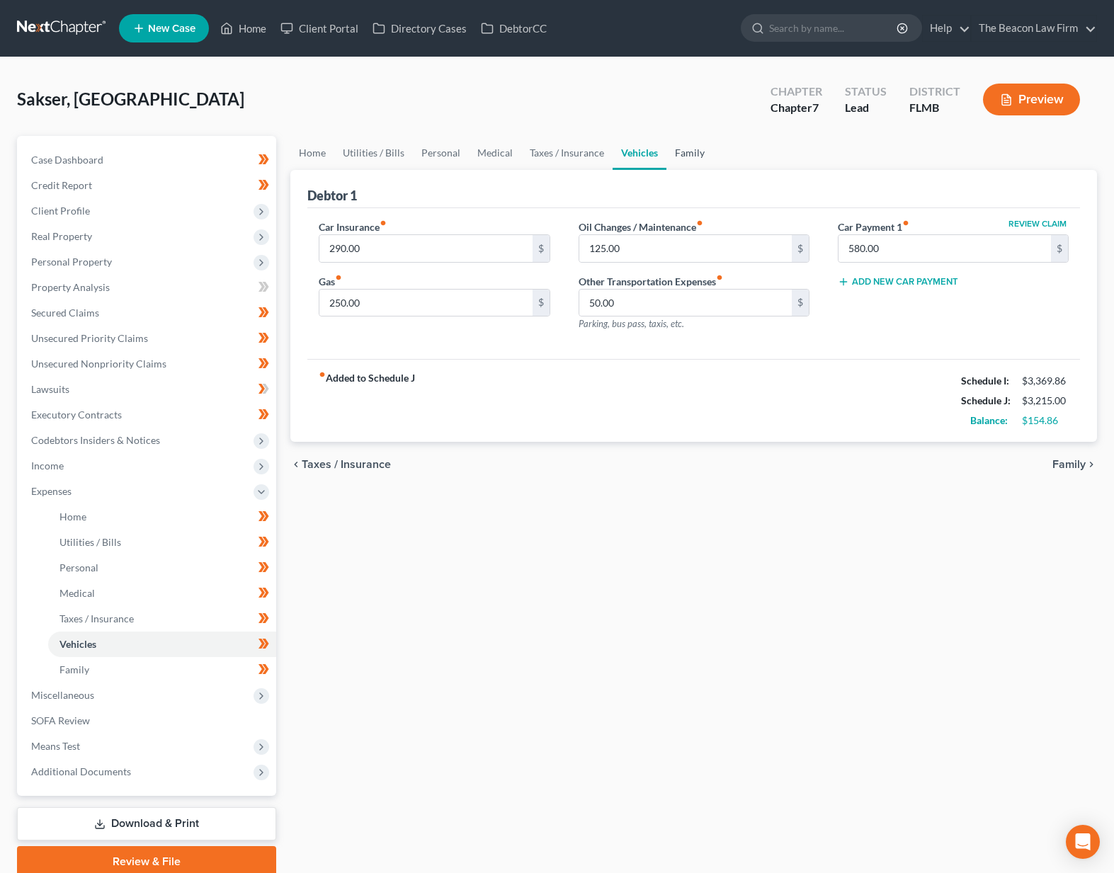
click at [682, 156] on link "Family" at bounding box center [689, 153] width 47 height 34
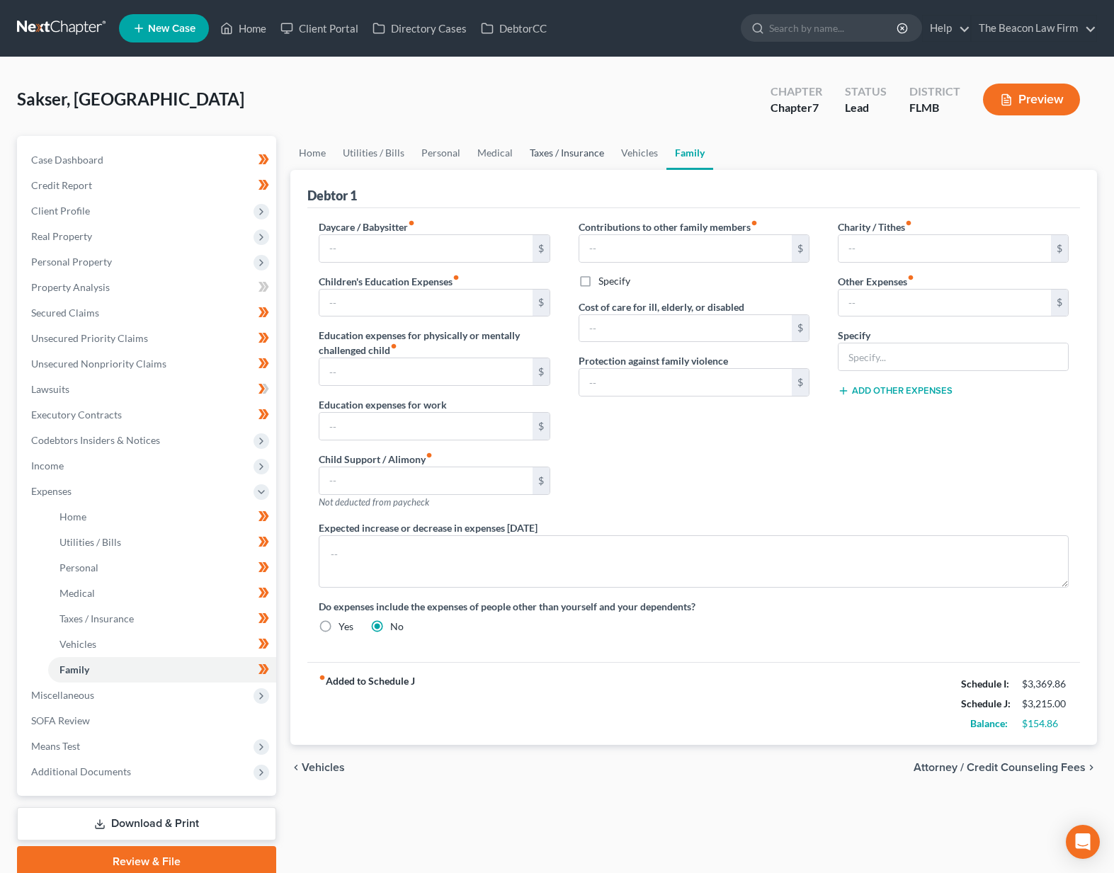
click at [589, 151] on link "Taxes / Insurance" at bounding box center [566, 153] width 91 height 34
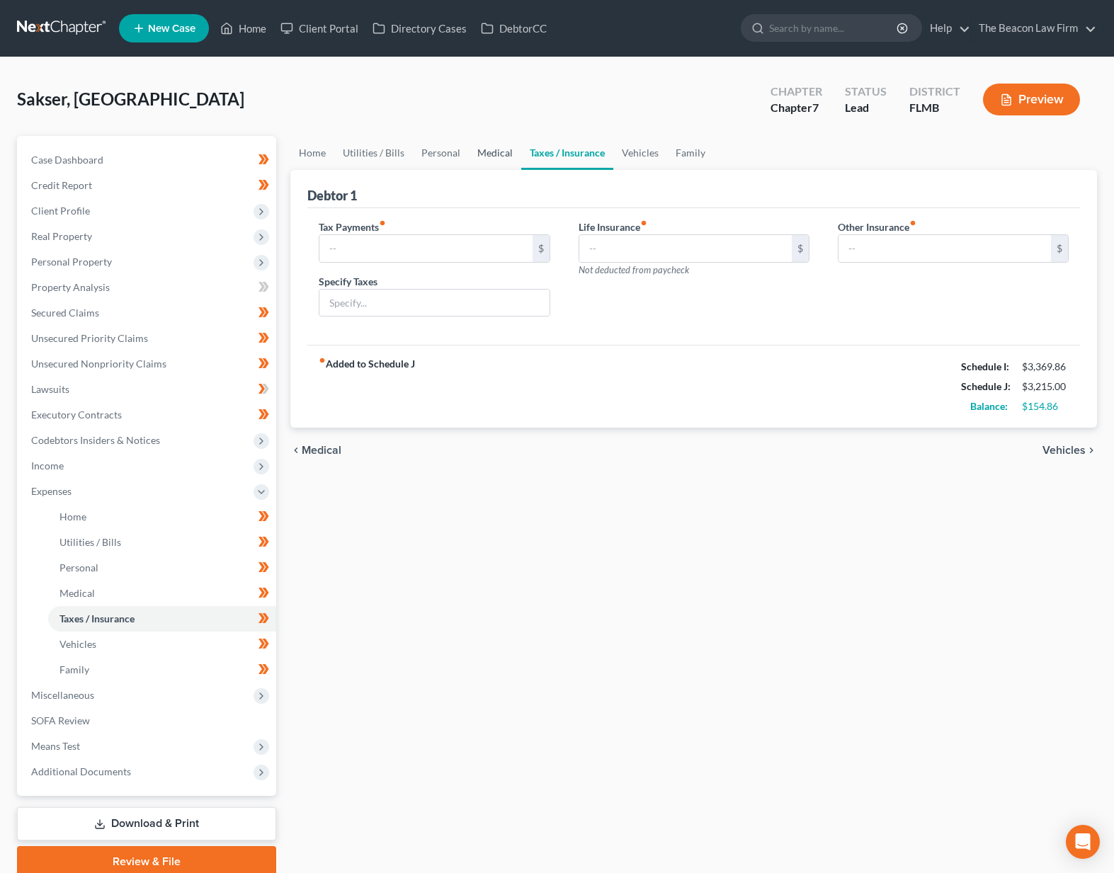
click at [487, 159] on link "Medical" at bounding box center [495, 153] width 52 height 34
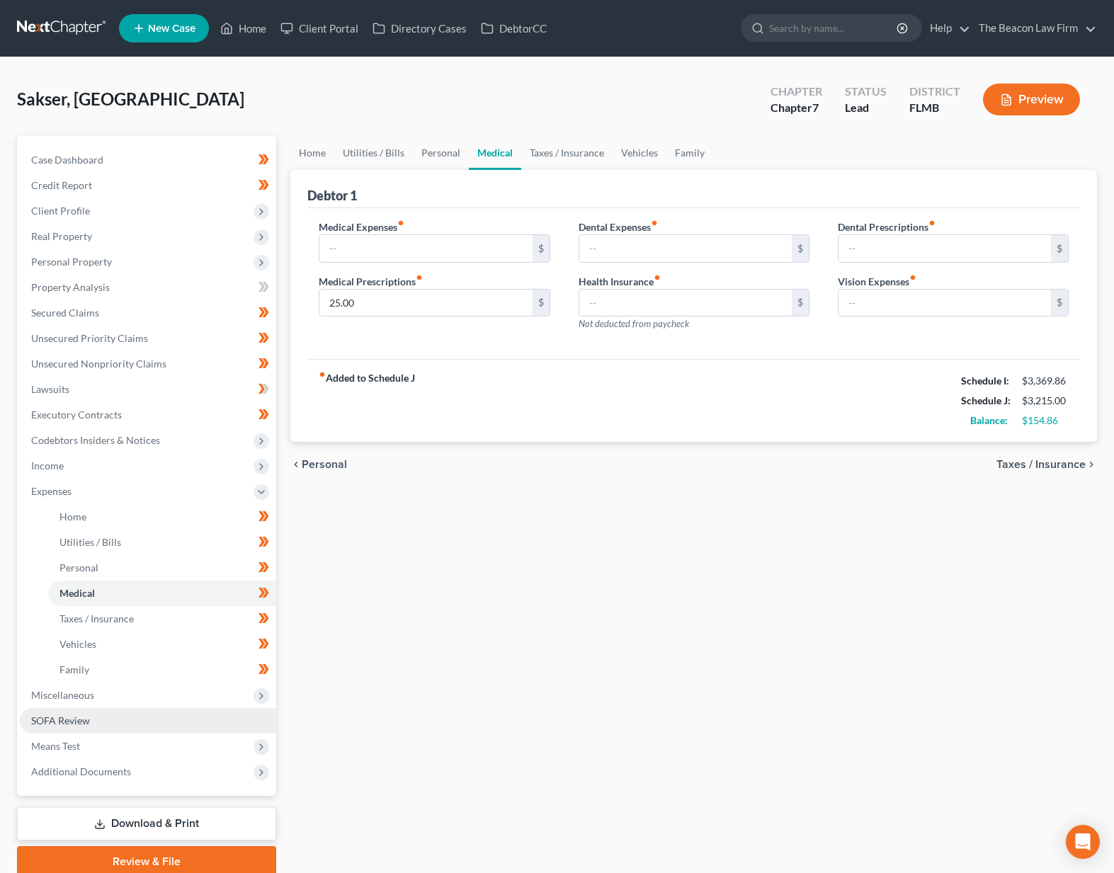
click at [52, 719] on span "SOFA Review" at bounding box center [60, 720] width 59 height 12
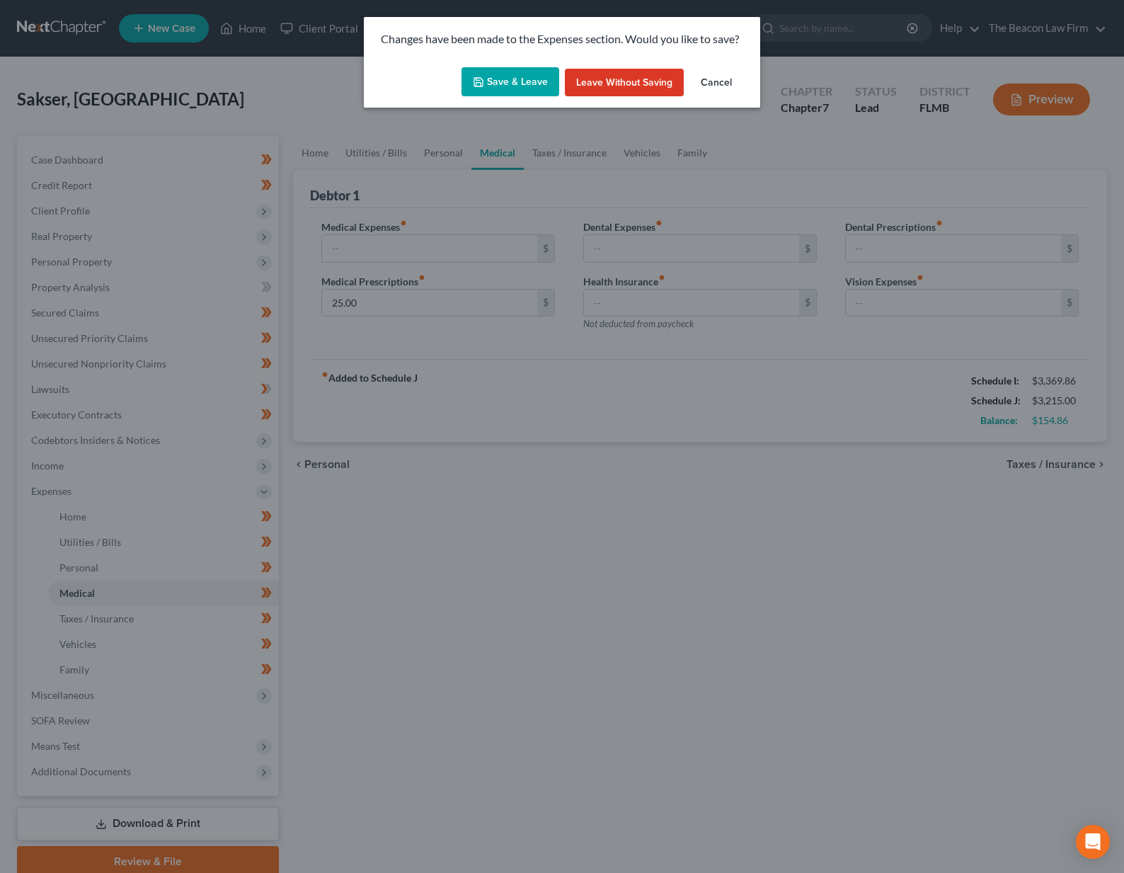
click at [508, 88] on button "Save & Leave" at bounding box center [511, 82] width 98 height 30
